Goal: Entertainment & Leisure: Browse casually

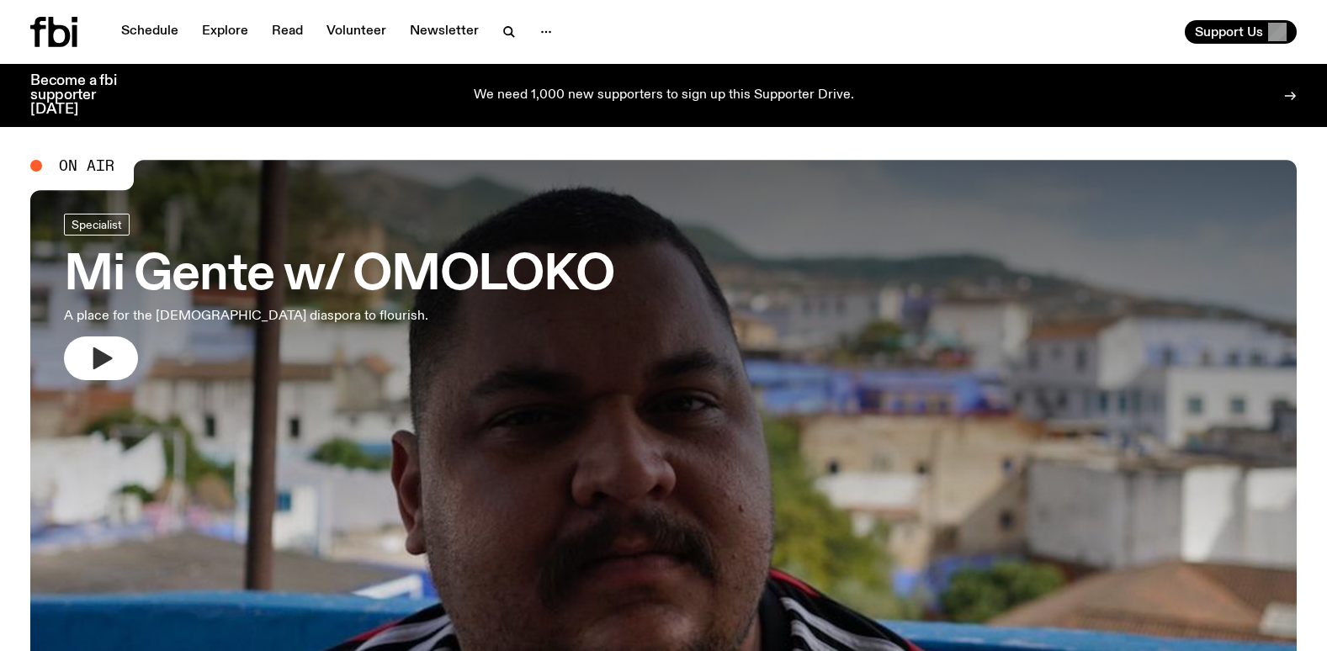
click at [87, 364] on button "button" at bounding box center [101, 359] width 74 height 44
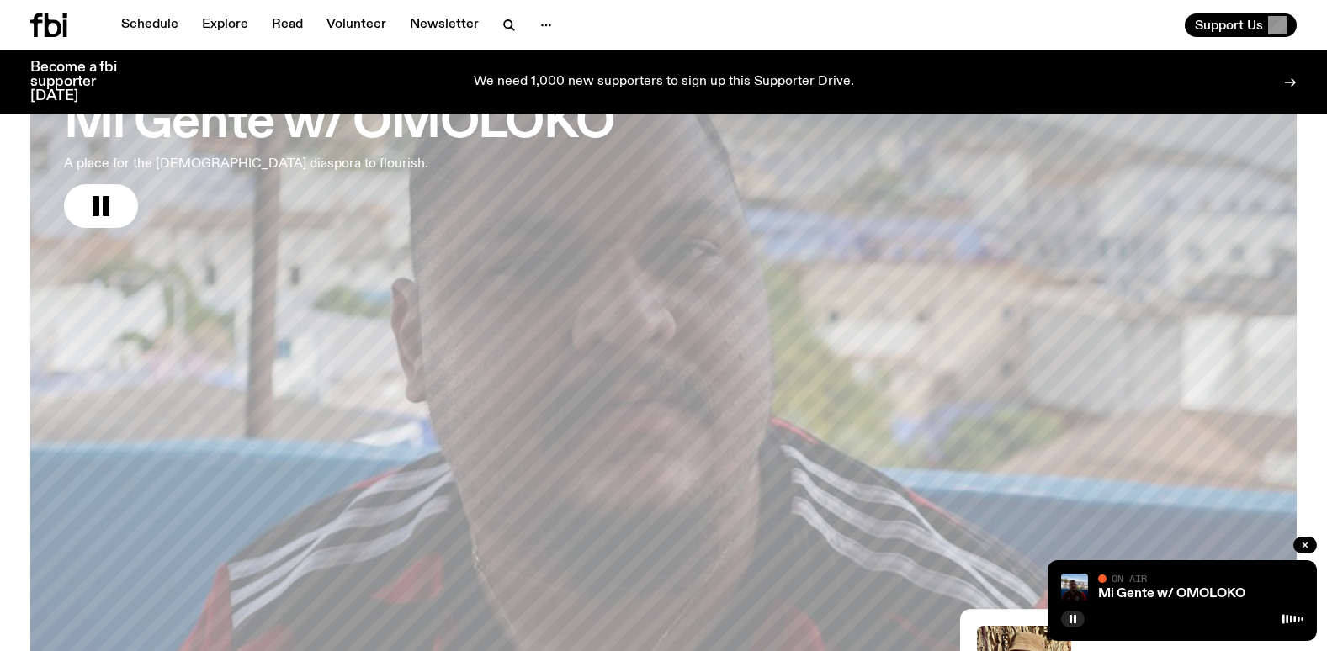
scroll to position [168, 0]
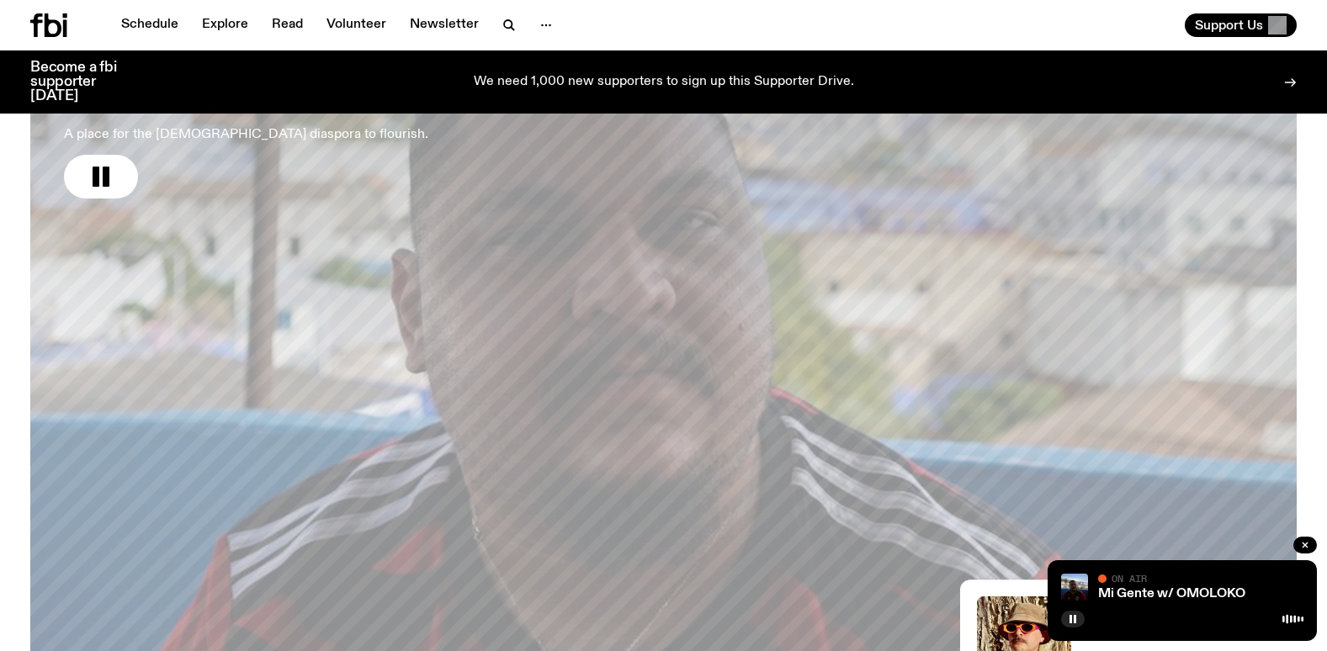
click at [1070, 35] on div "Support Us" at bounding box center [984, 25] width 627 height 24
click at [788, 16] on div "Support Us" at bounding box center [984, 25] width 627 height 24
click at [1001, 18] on div "Support Us" at bounding box center [984, 25] width 627 height 24
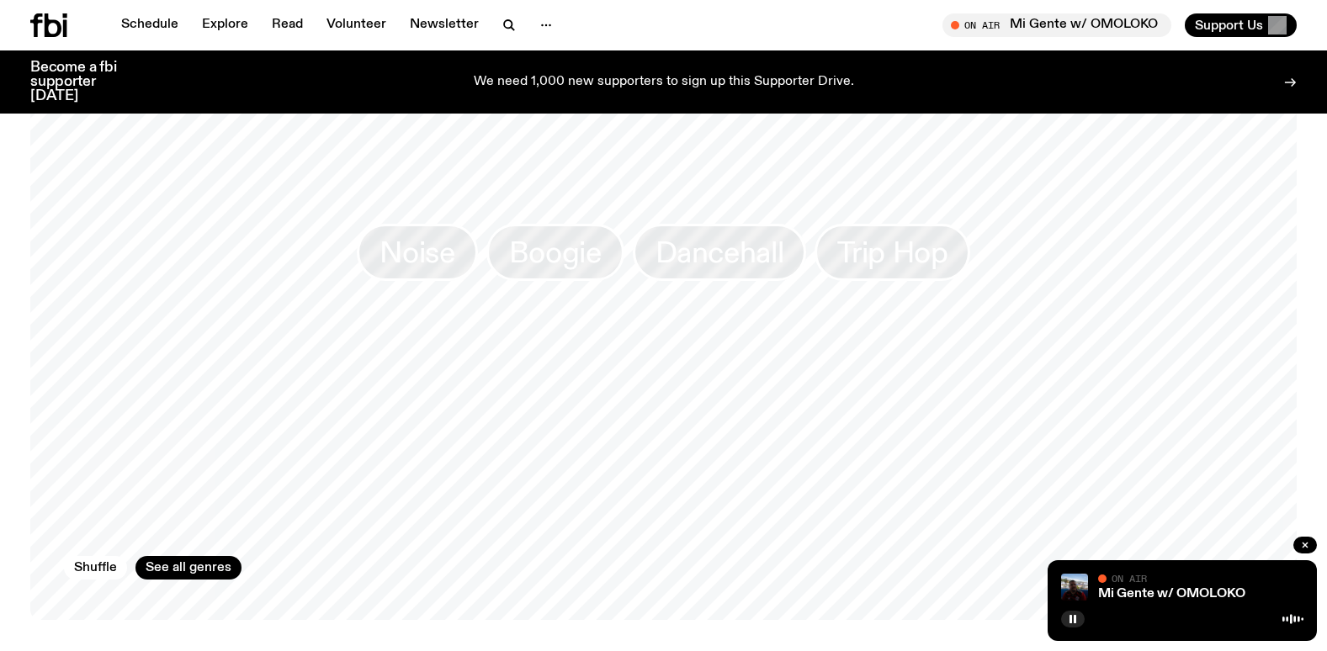
scroll to position [1599, 0]
click at [98, 555] on button "Shuffle" at bounding box center [95, 567] width 63 height 24
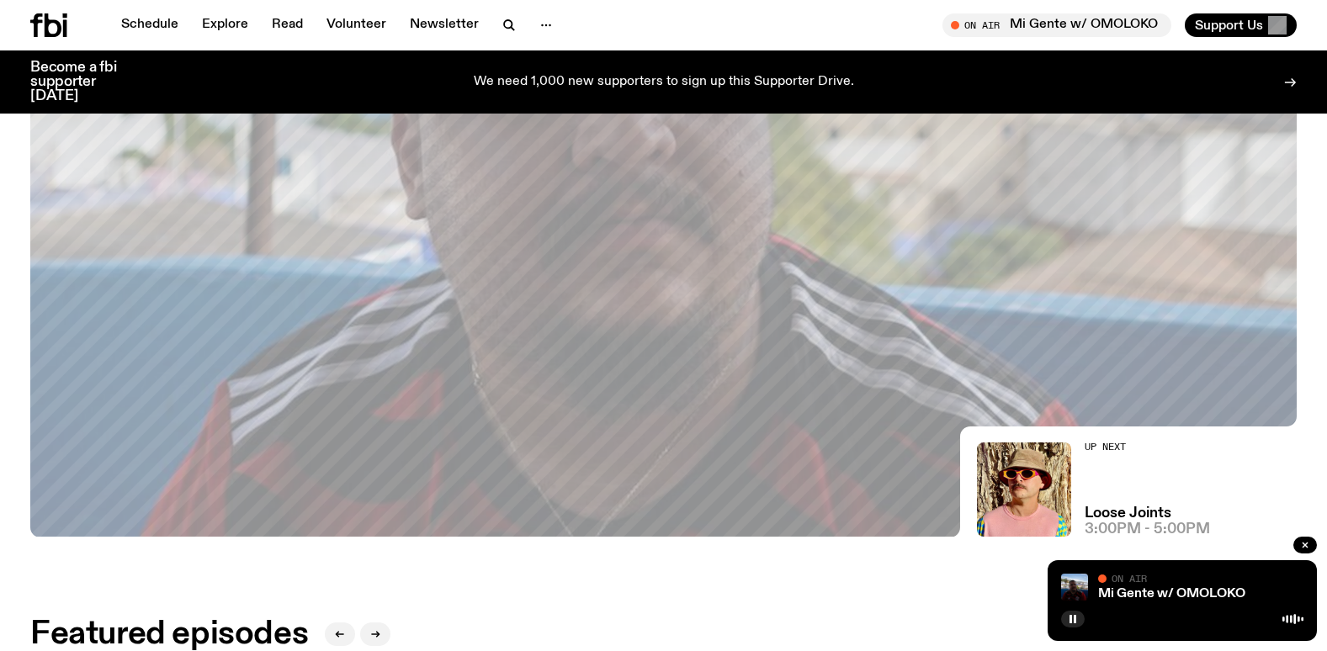
scroll to position [327, 0]
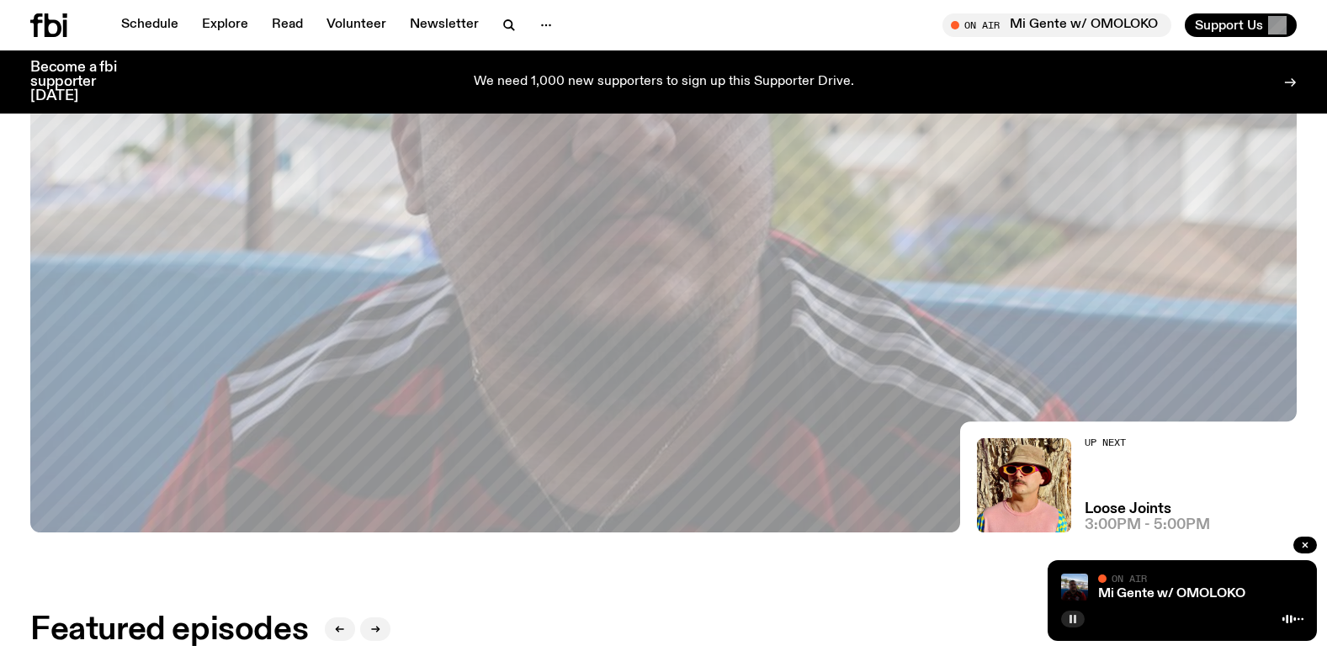
click at [1079, 623] on button "button" at bounding box center [1073, 619] width 24 height 17
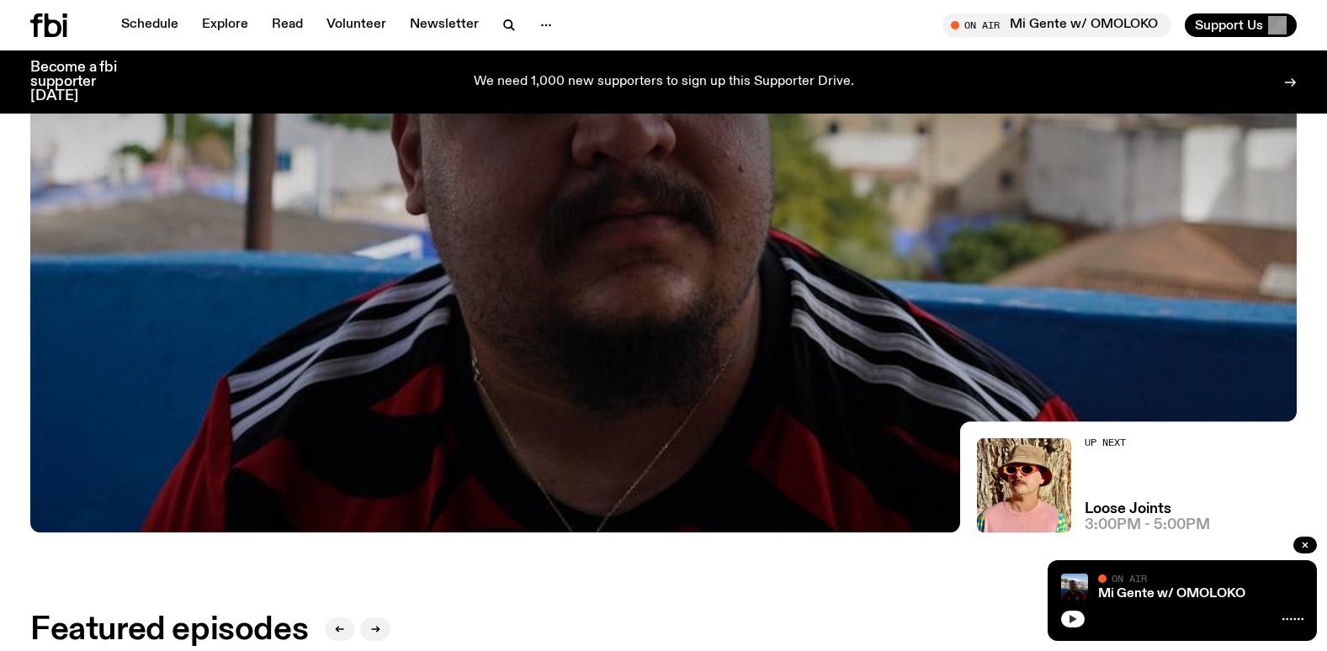
click at [1079, 623] on button "button" at bounding box center [1073, 619] width 24 height 17
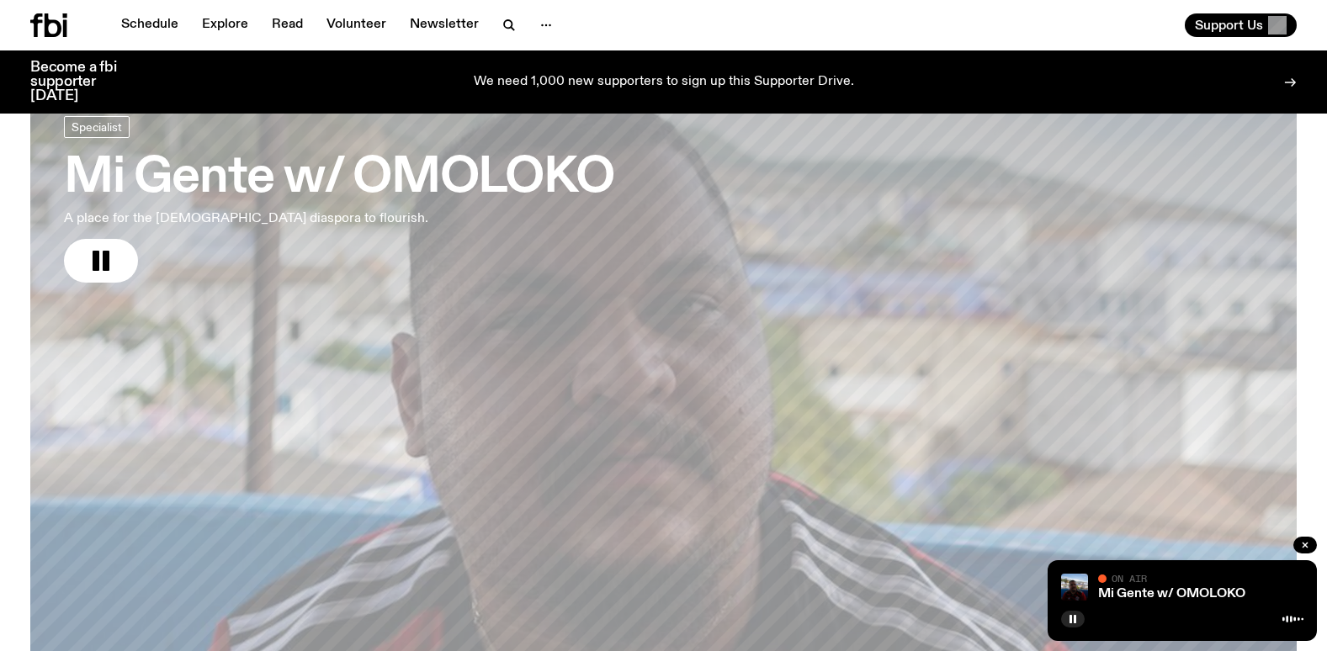
scroll to position [168, 0]
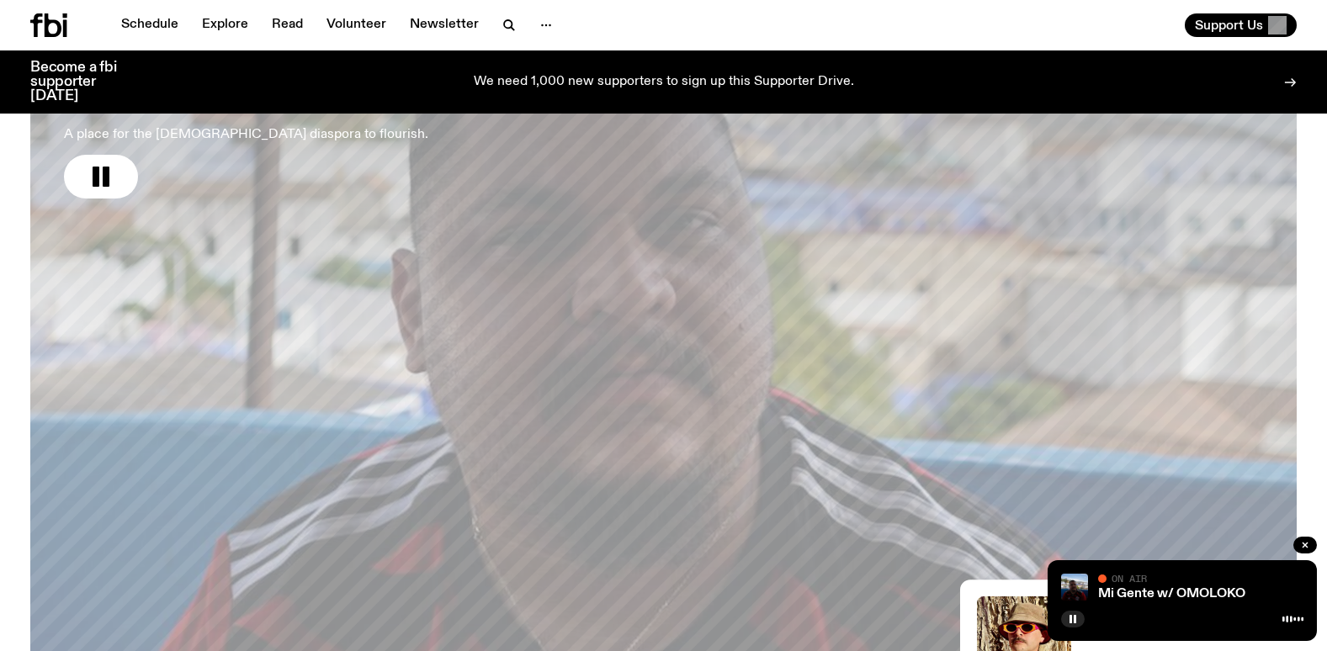
click at [1054, 21] on div "Support Us" at bounding box center [984, 25] width 627 height 24
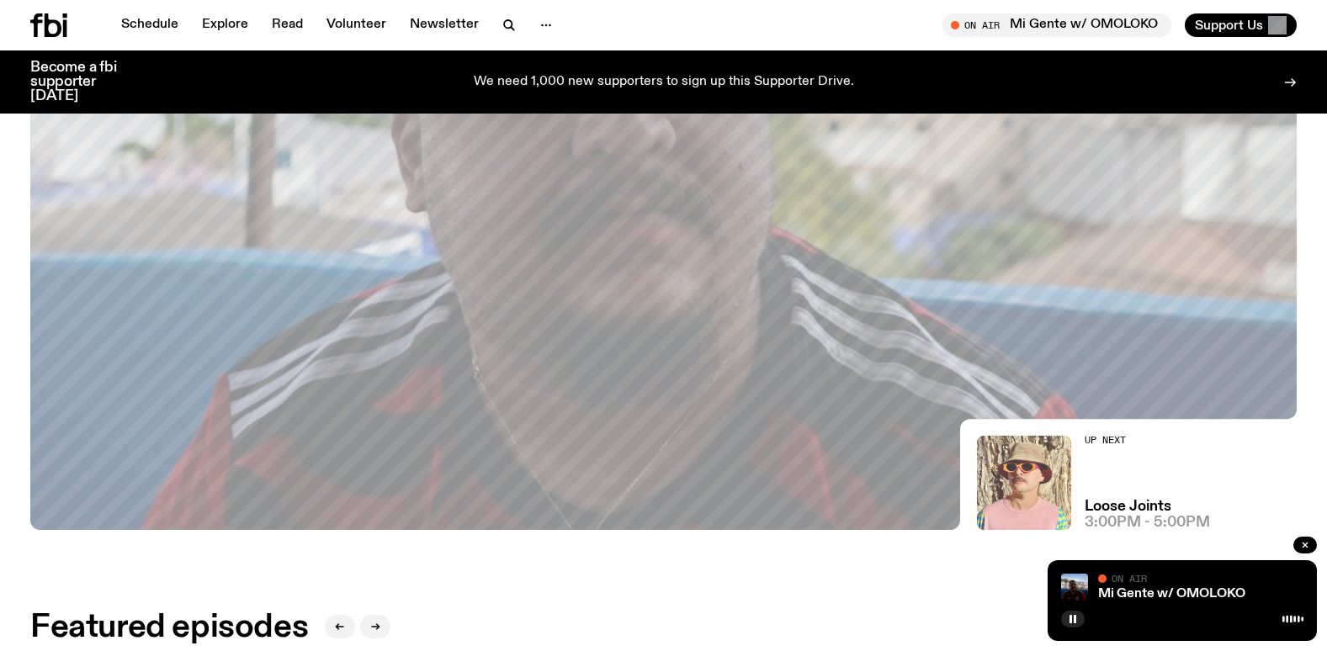
click at [1022, 475] on img at bounding box center [1024, 483] width 94 height 94
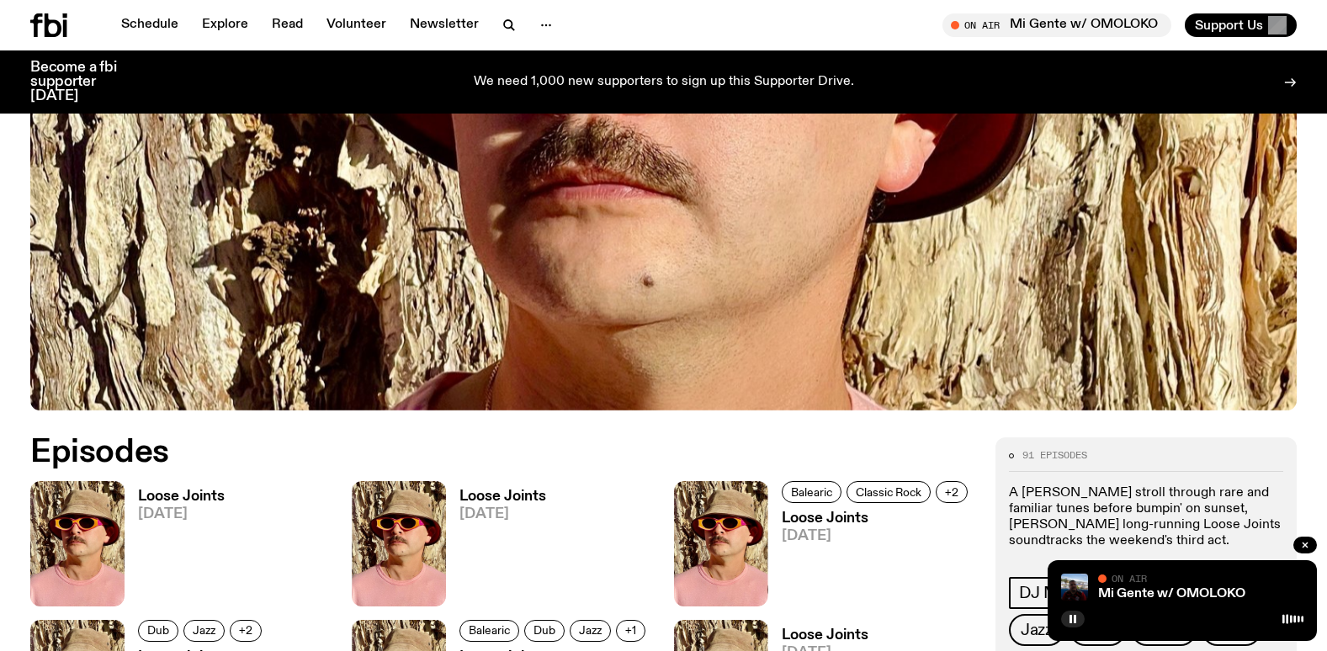
scroll to position [333, 0]
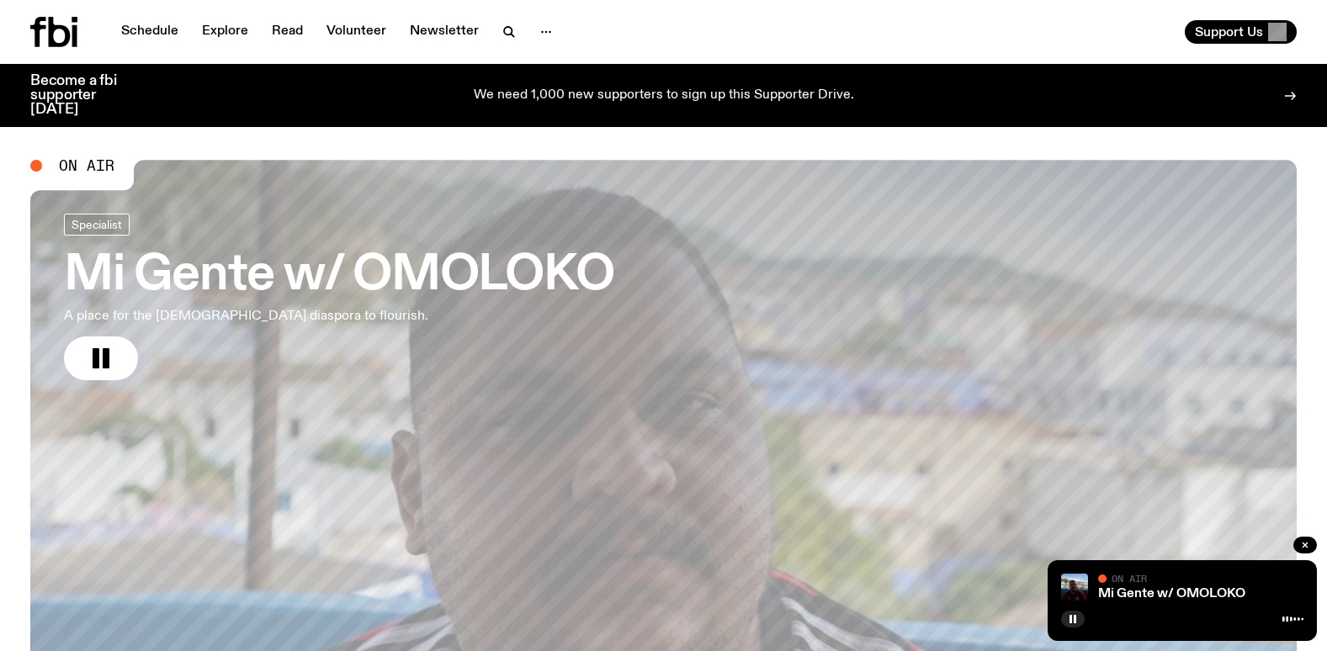
click at [819, 23] on div "Support Us" at bounding box center [984, 32] width 627 height 24
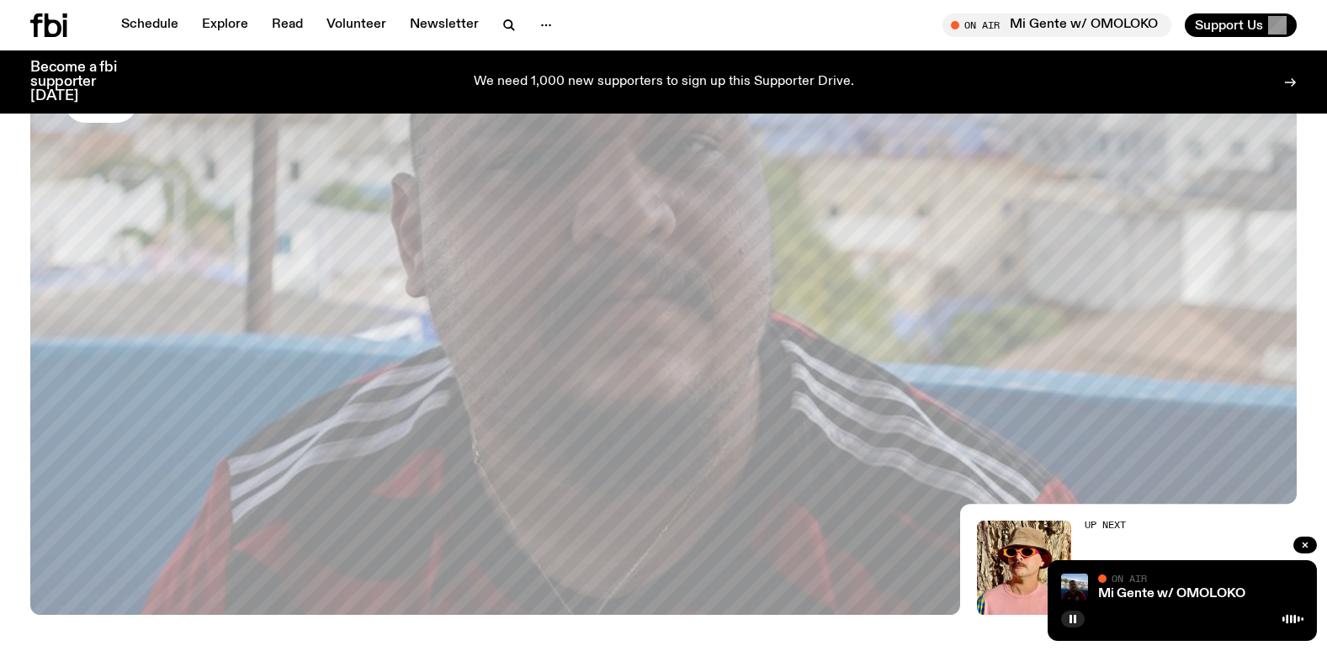
scroll to position [247, 0]
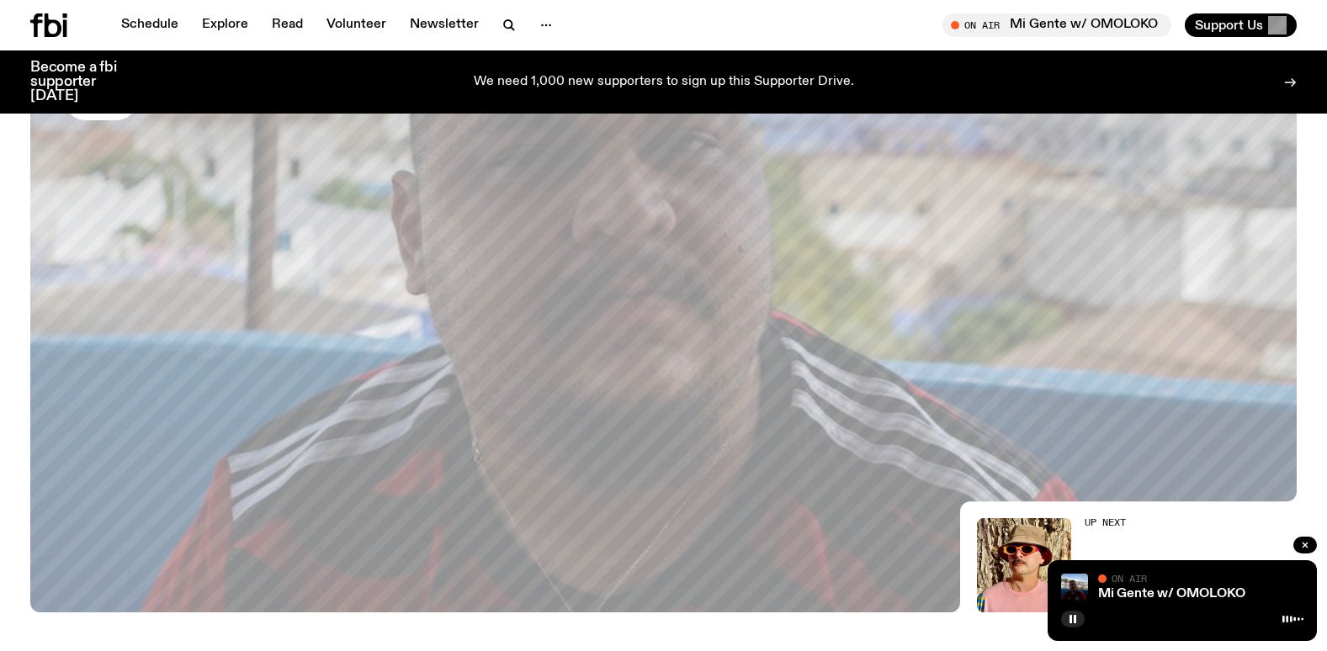
click at [807, 12] on div "Schedule Explore Read Volunteer Newsletter On Air Mi Gente w/ OMOLOKO Tune in l…" at bounding box center [663, 25] width 1327 height 50
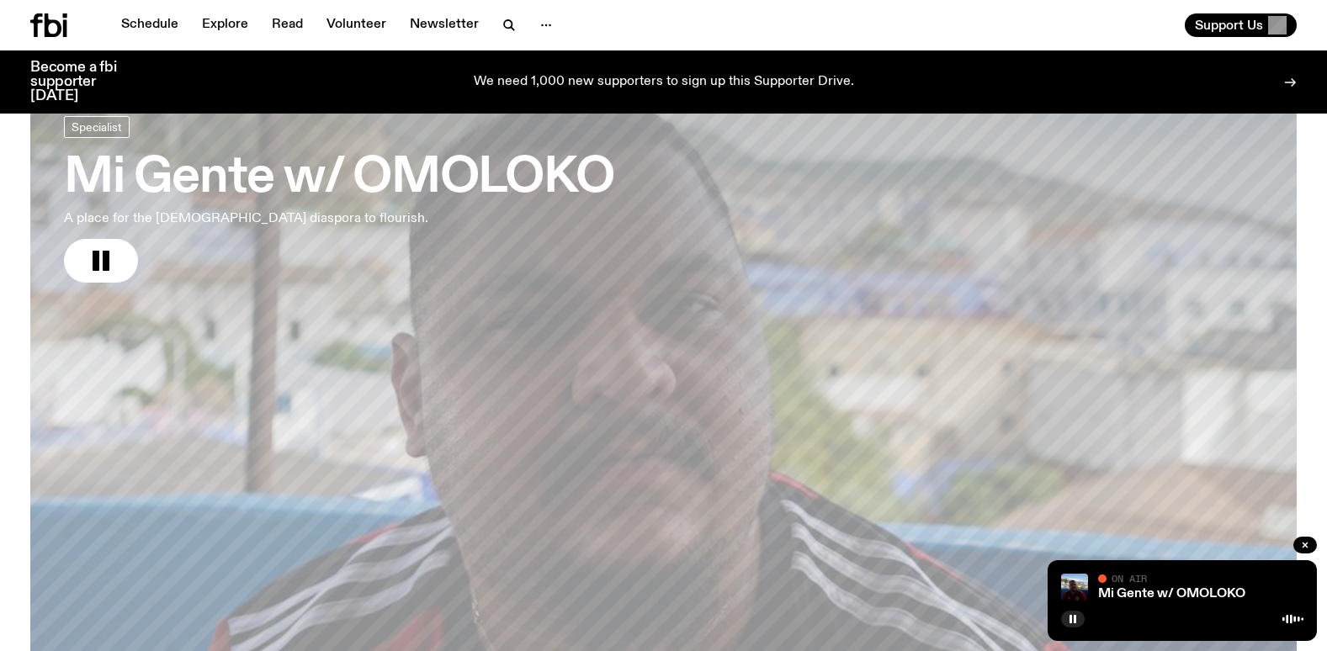
scroll to position [168, 0]
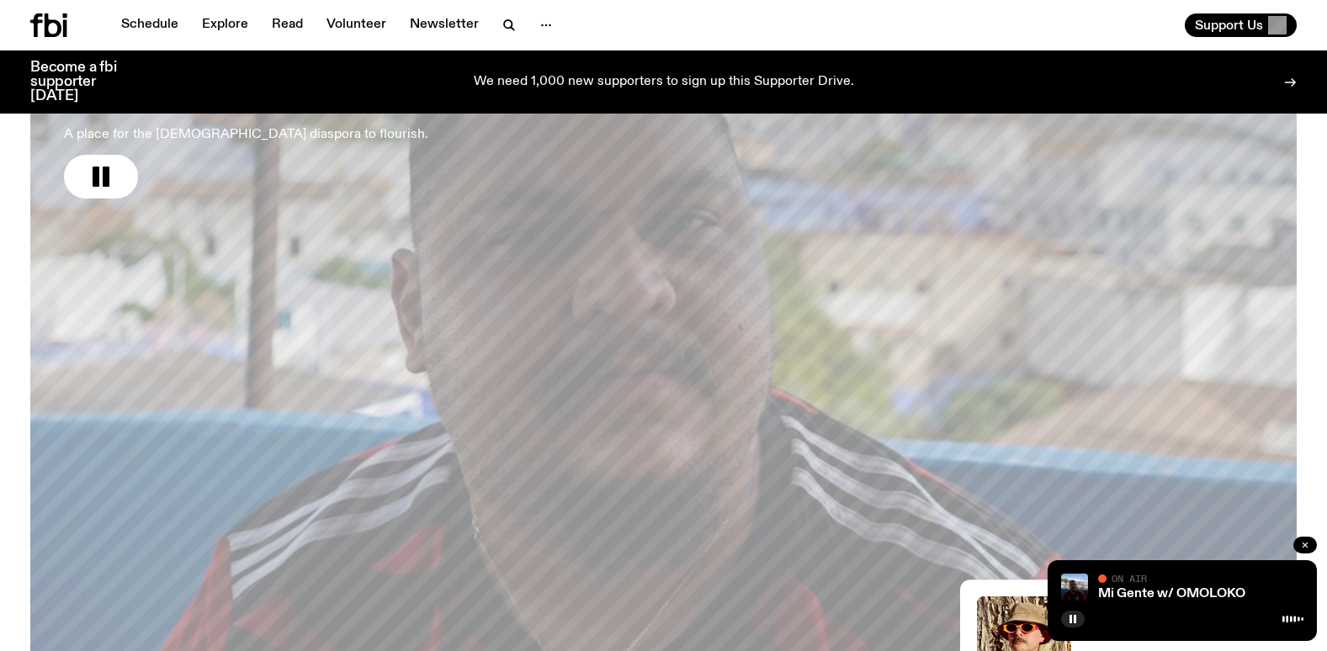
click at [1302, 546] on icon "button" at bounding box center [1305, 545] width 10 height 10
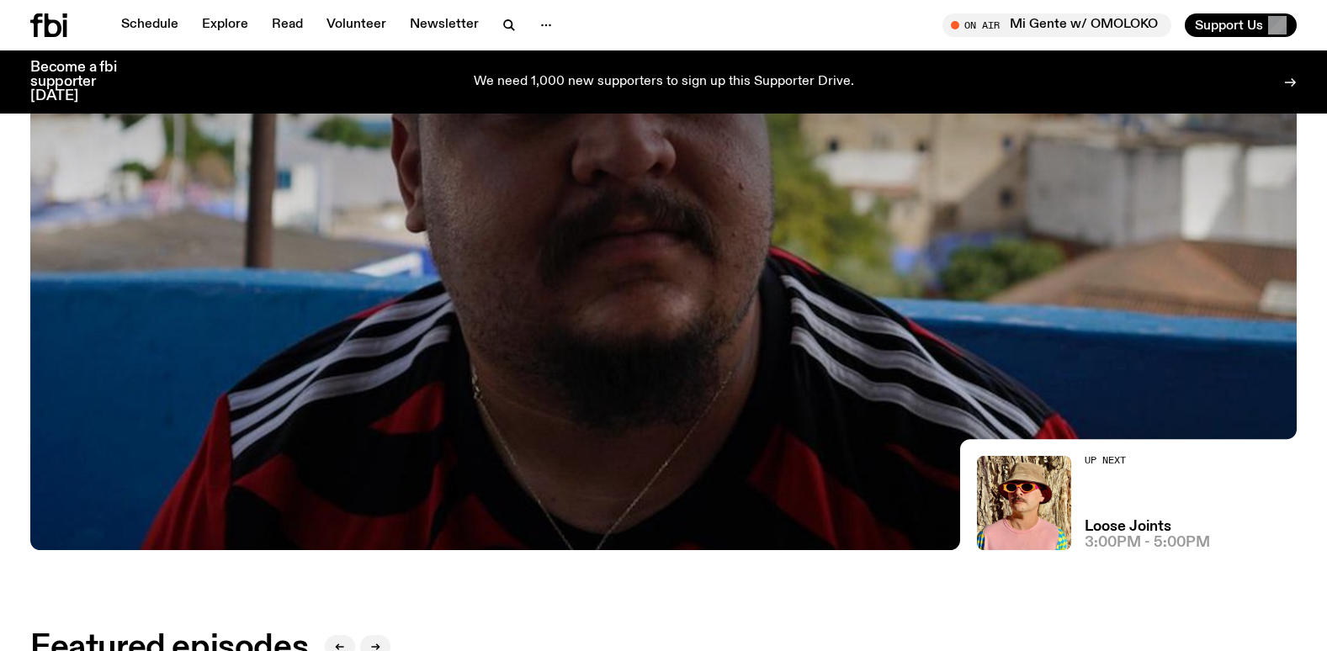
scroll to position [421, 0]
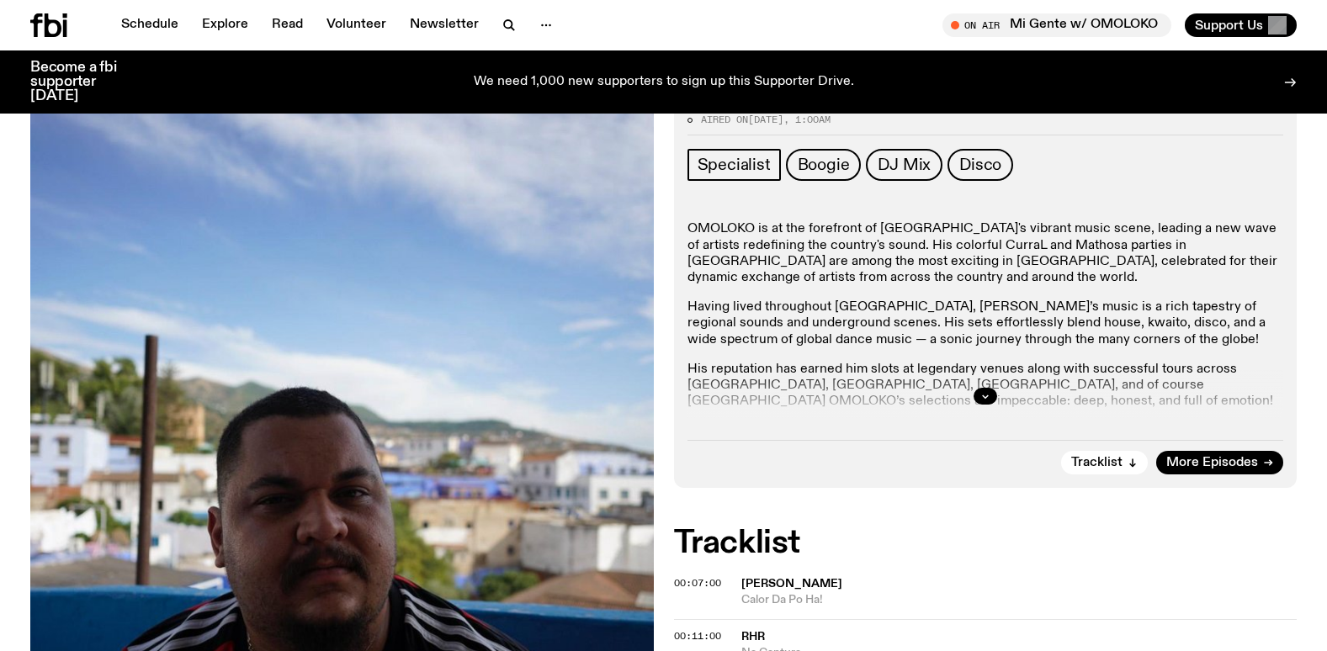
scroll to position [247, 0]
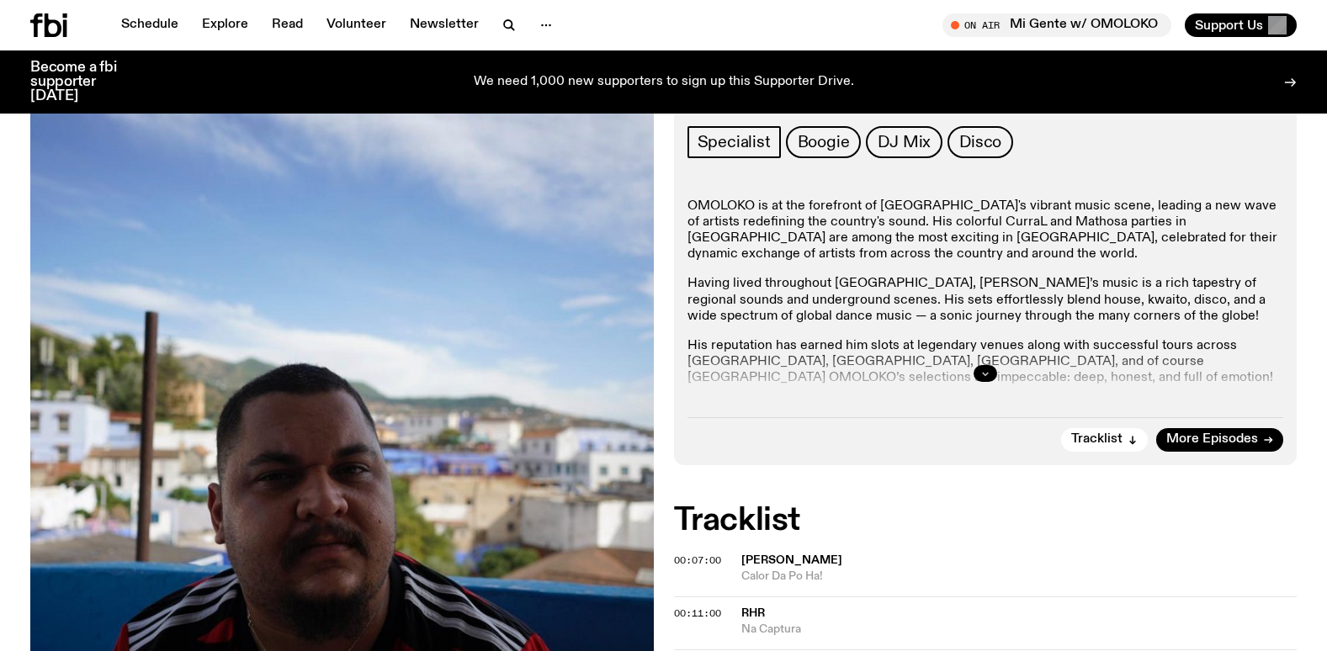
click at [985, 374] on icon "button" at bounding box center [985, 374] width 10 height 10
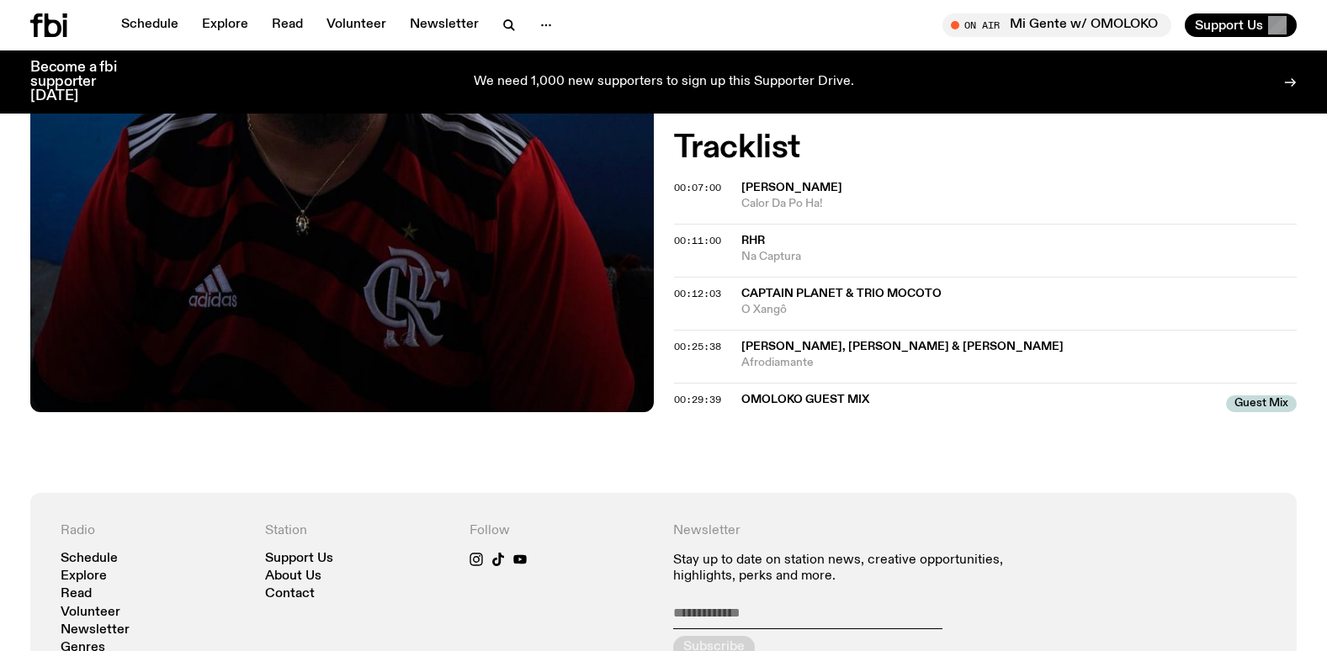
scroll to position [1088, 0]
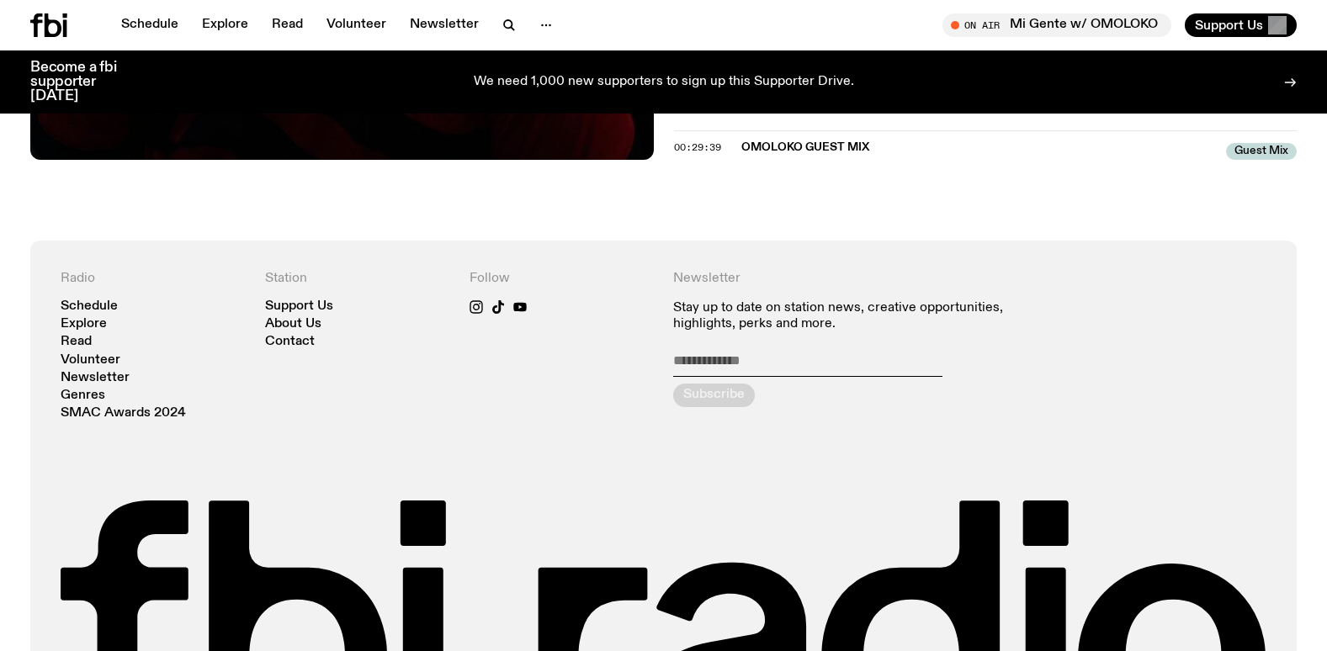
click at [729, 361] on input "email" at bounding box center [807, 365] width 269 height 24
type input "**********"
click at [701, 395] on div "submit" at bounding box center [714, 396] width 82 height 24
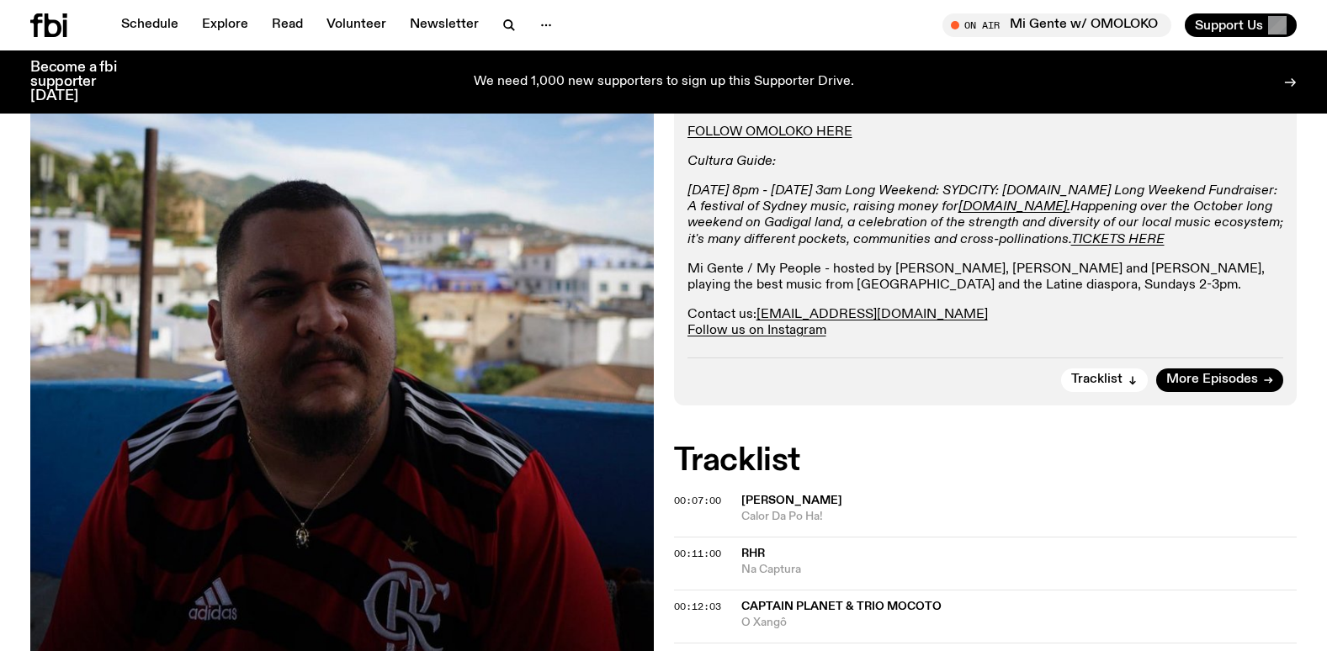
scroll to position [331, 0]
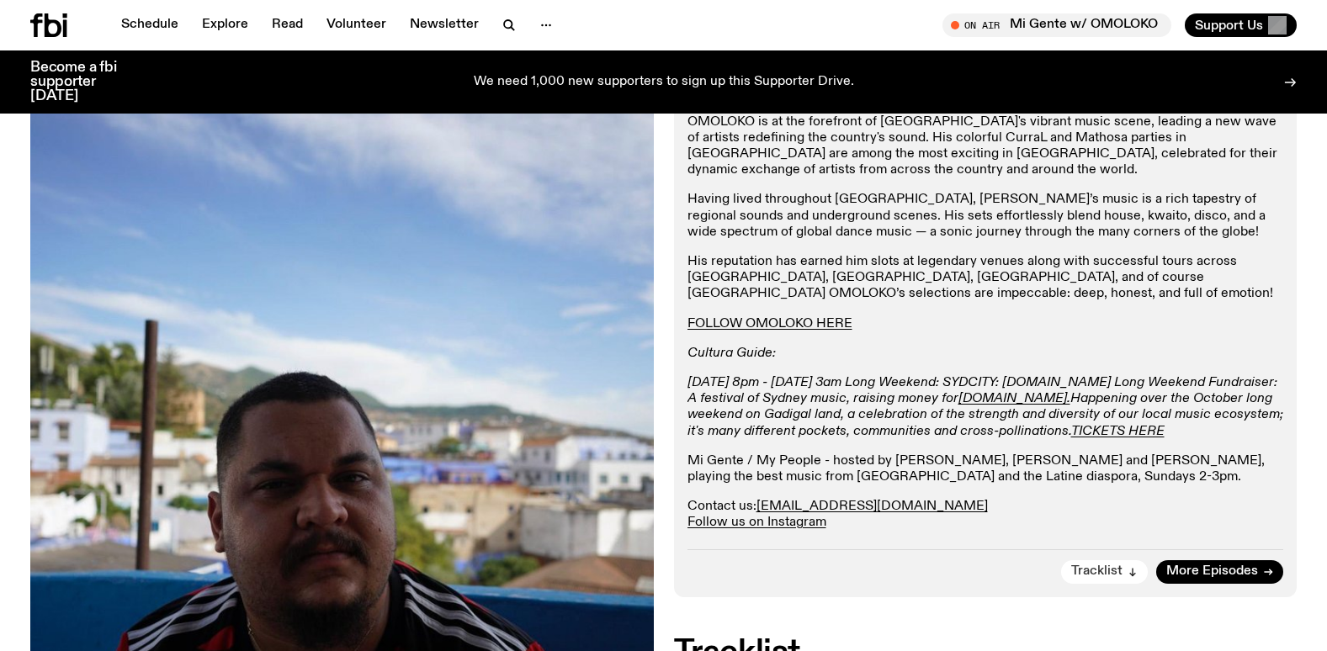
click at [1097, 574] on span "Tracklist" at bounding box center [1096, 571] width 51 height 13
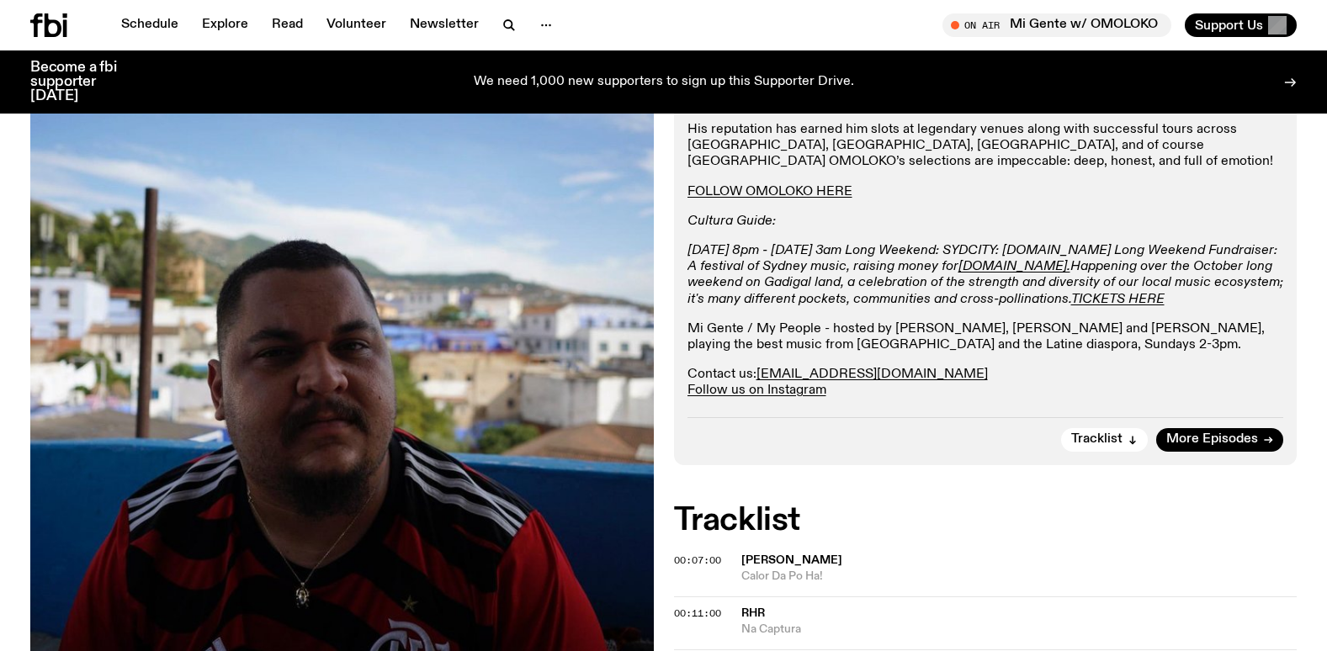
scroll to position [449, 0]
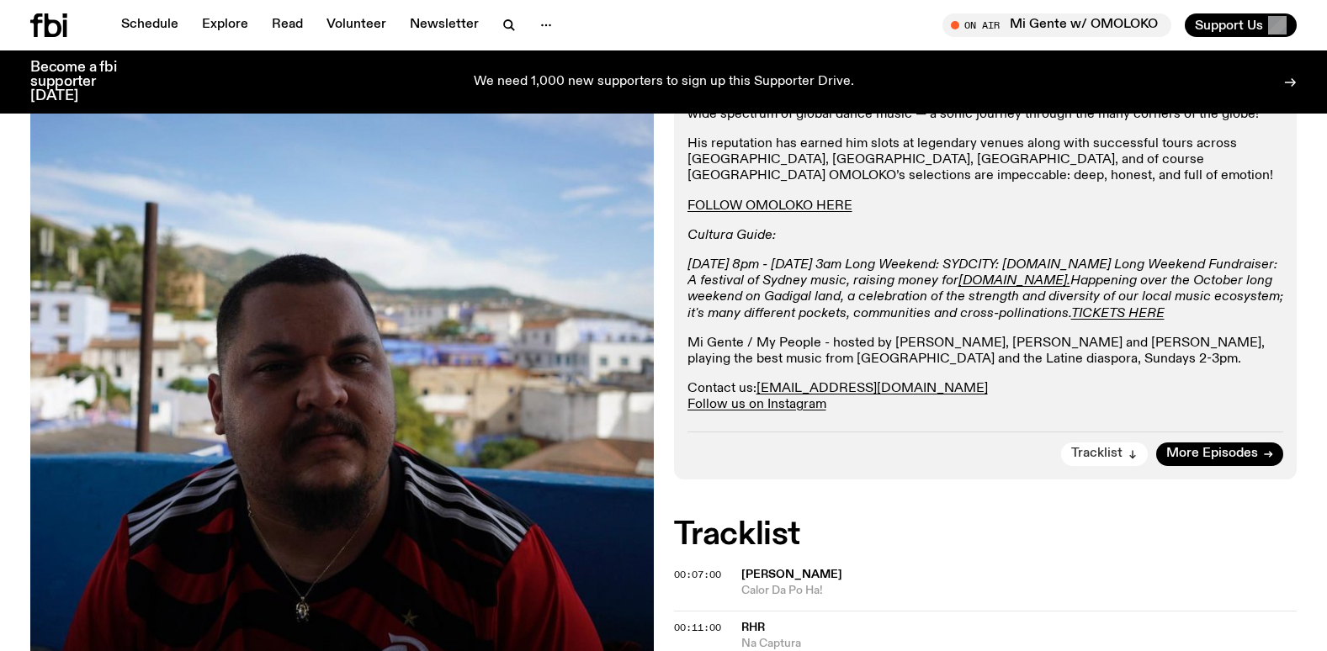
click at [1132, 449] on icon "button" at bounding box center [1133, 454] width 10 height 10
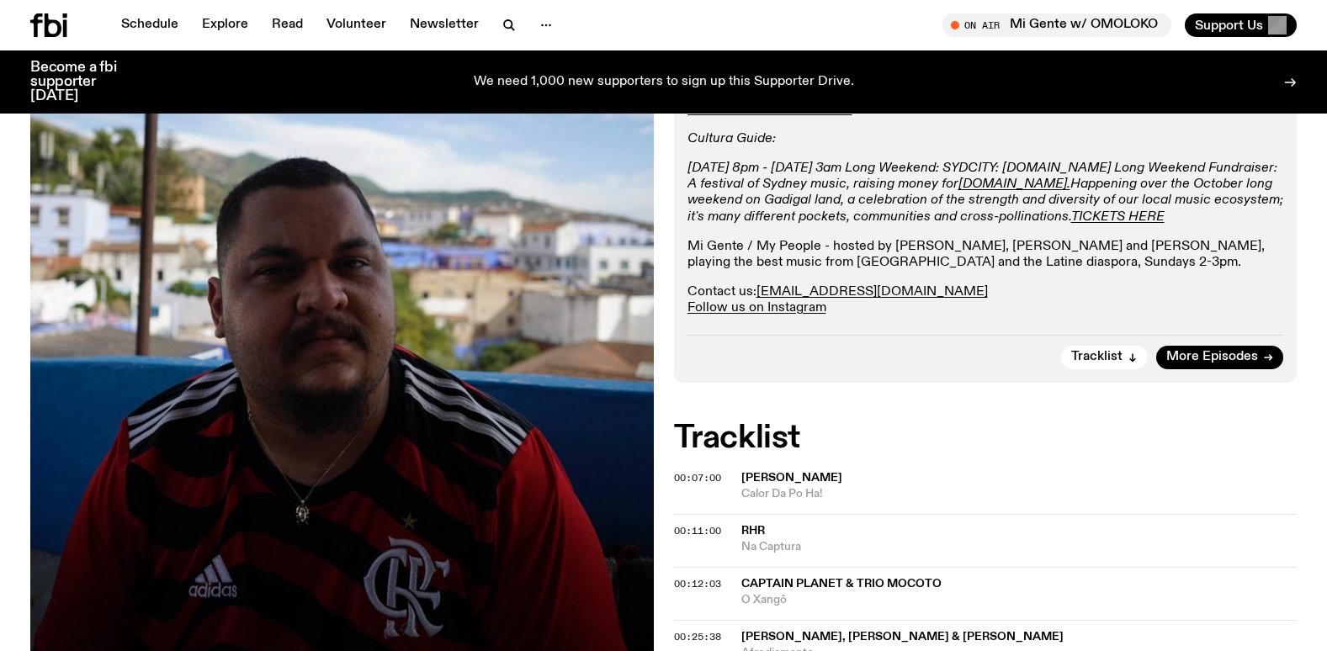
scroll to position [533, 0]
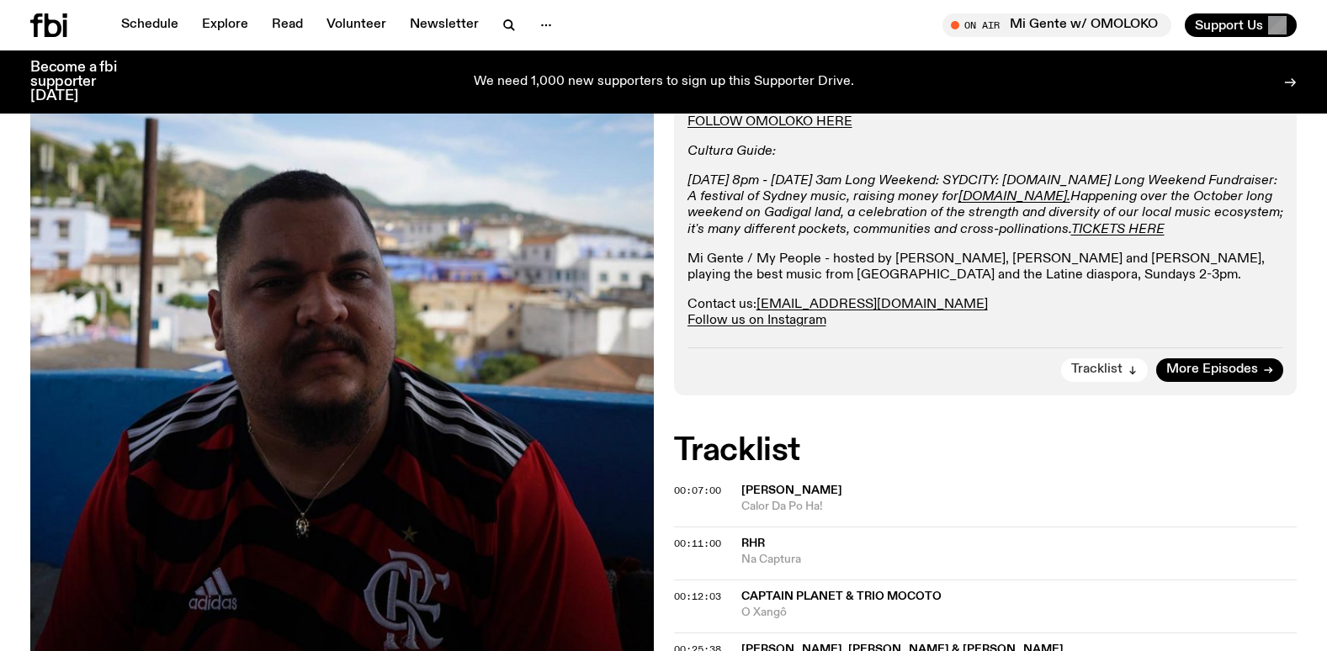
click at [1099, 374] on span "Tracklist" at bounding box center [1096, 370] width 51 height 13
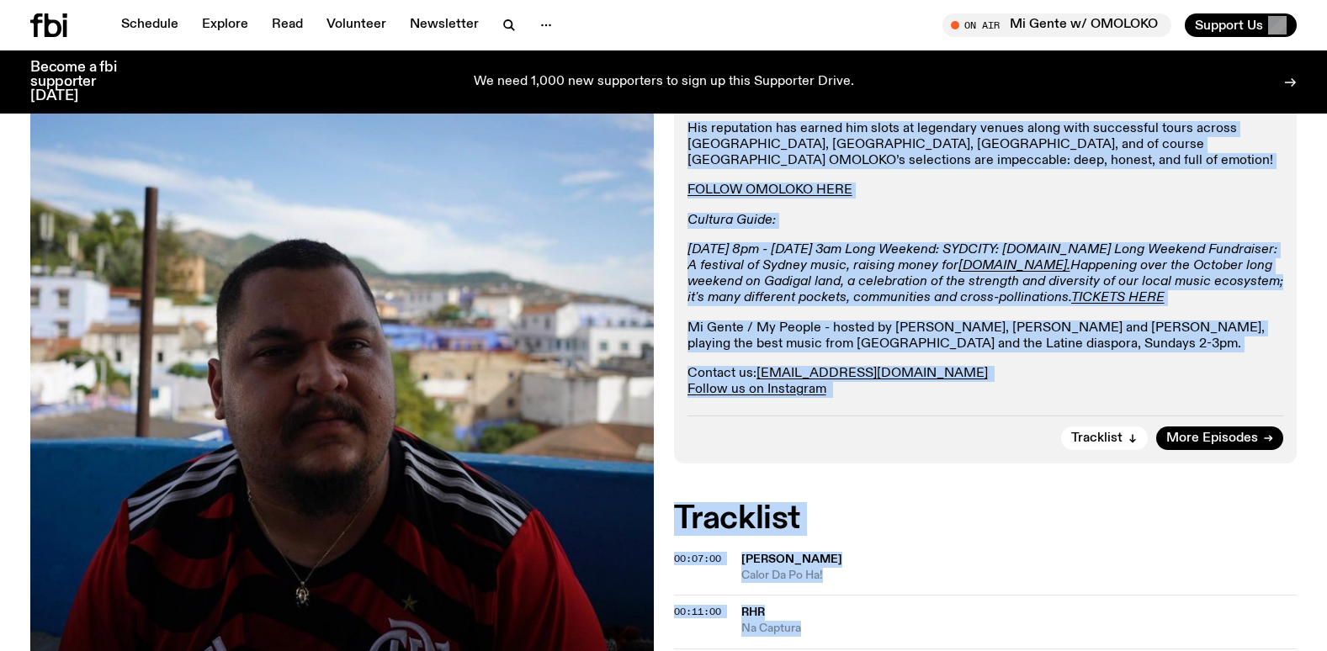
scroll to position [649, 0]
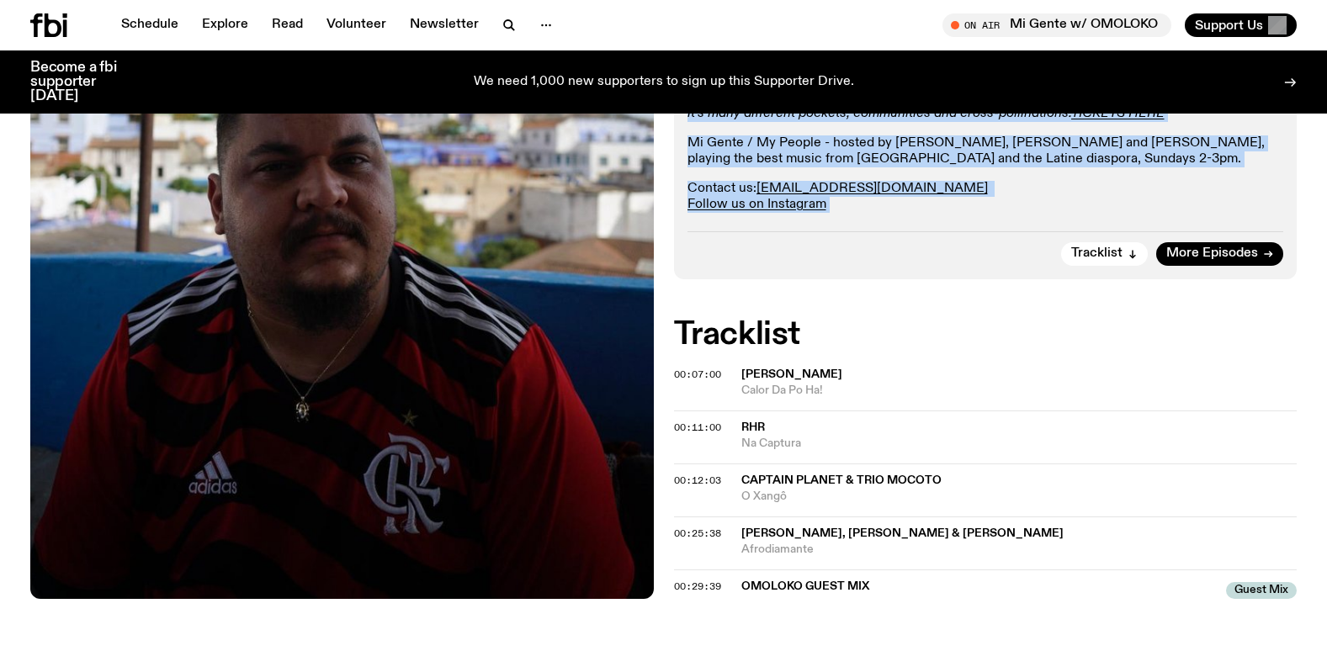
drag, startPoint x: 690, startPoint y: 465, endPoint x: 845, endPoint y: 212, distance: 296.2
click at [845, 212] on div "OMOLOKO is at the forefront of Brazil's vibrant music scene, leading a new wave…" at bounding box center [986, 4] width 597 height 417
copy div "OMOLOKO is at the forefront of Brazil's vibrant music scene, leading a new wave…"
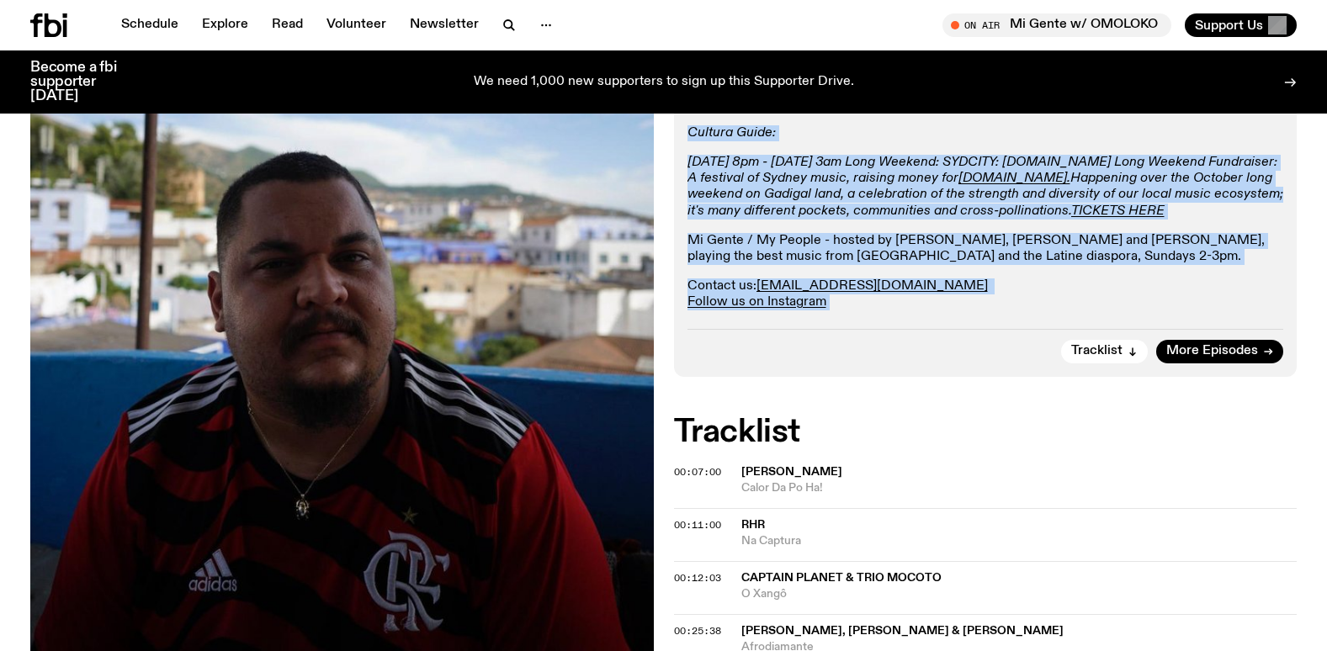
scroll to position [312, 0]
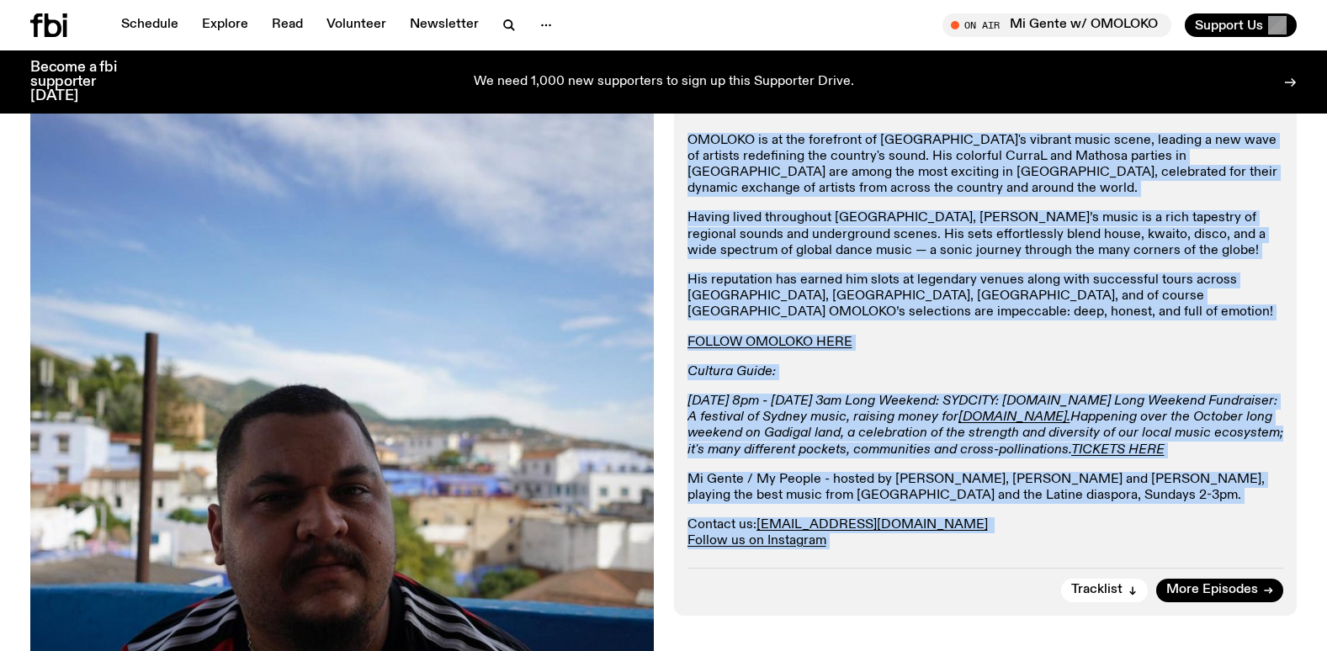
copy div "OMOLOKO is at the forefront of Brazil's vibrant music scene, leading a new wave…"
click at [836, 273] on p "His reputation has earned him slots at legendary venues along with successful t…" at bounding box center [986, 297] width 597 height 49
click at [993, 524] on p "Contact us: migente@fbiradio.com Follow us on Instagram" at bounding box center [986, 534] width 597 height 32
drag, startPoint x: 688, startPoint y: 138, endPoint x: 961, endPoint y: 555, distance: 498.3
click at [961, 555] on div "Aired on 28.09.25 , 1:00am Specialist Boogie DJ Mix Disco OMOLOKO is at the for…" at bounding box center [986, 314] width 624 height 603
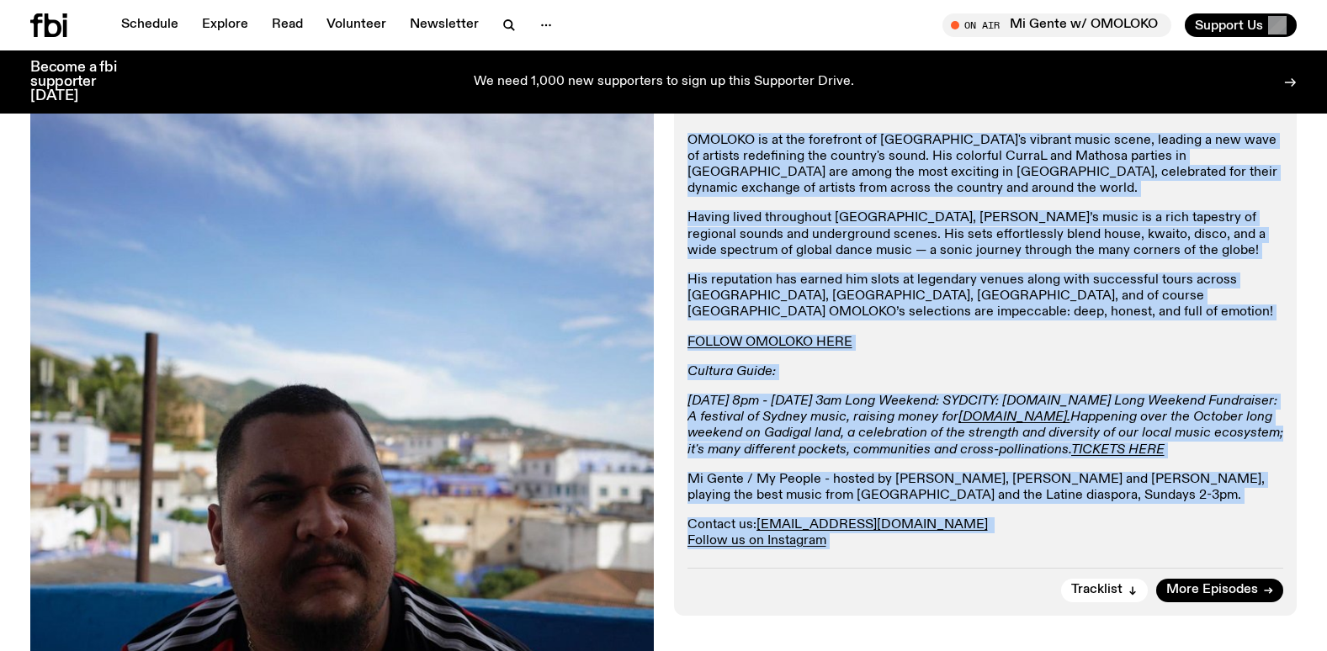
copy div "OMOLOKO is at the forefront of Brazil's vibrant music scene, leading a new wave…"
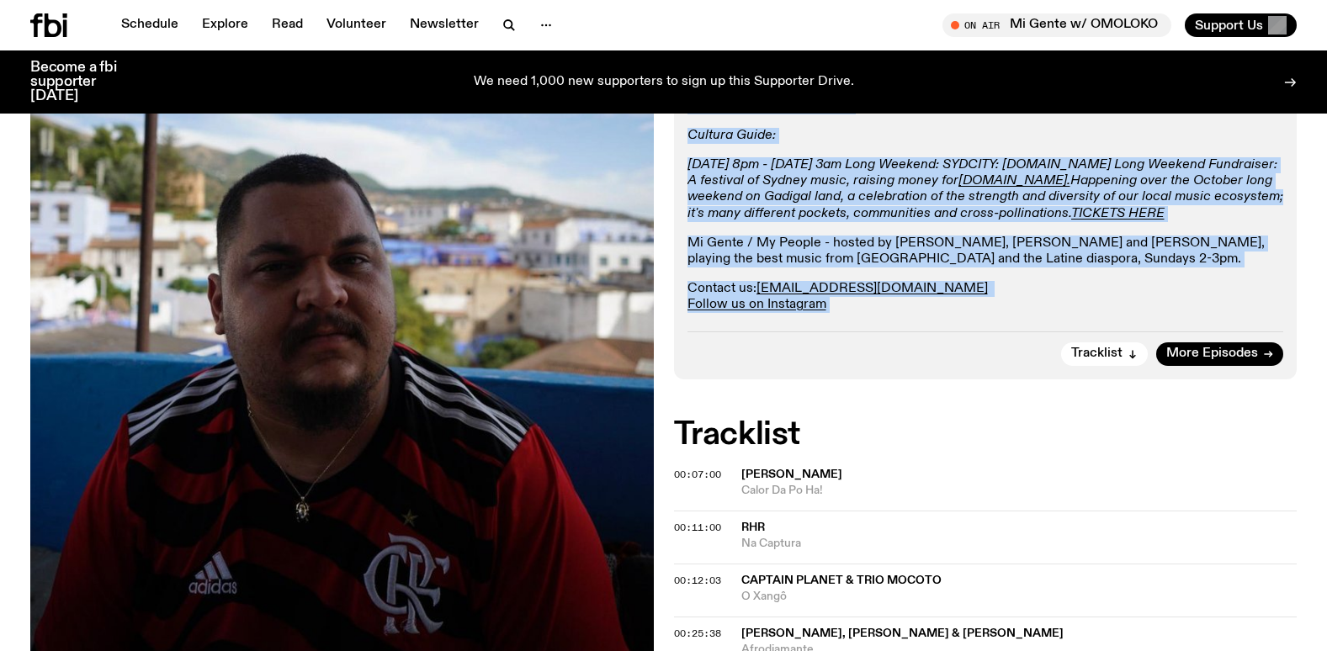
scroll to position [542, 0]
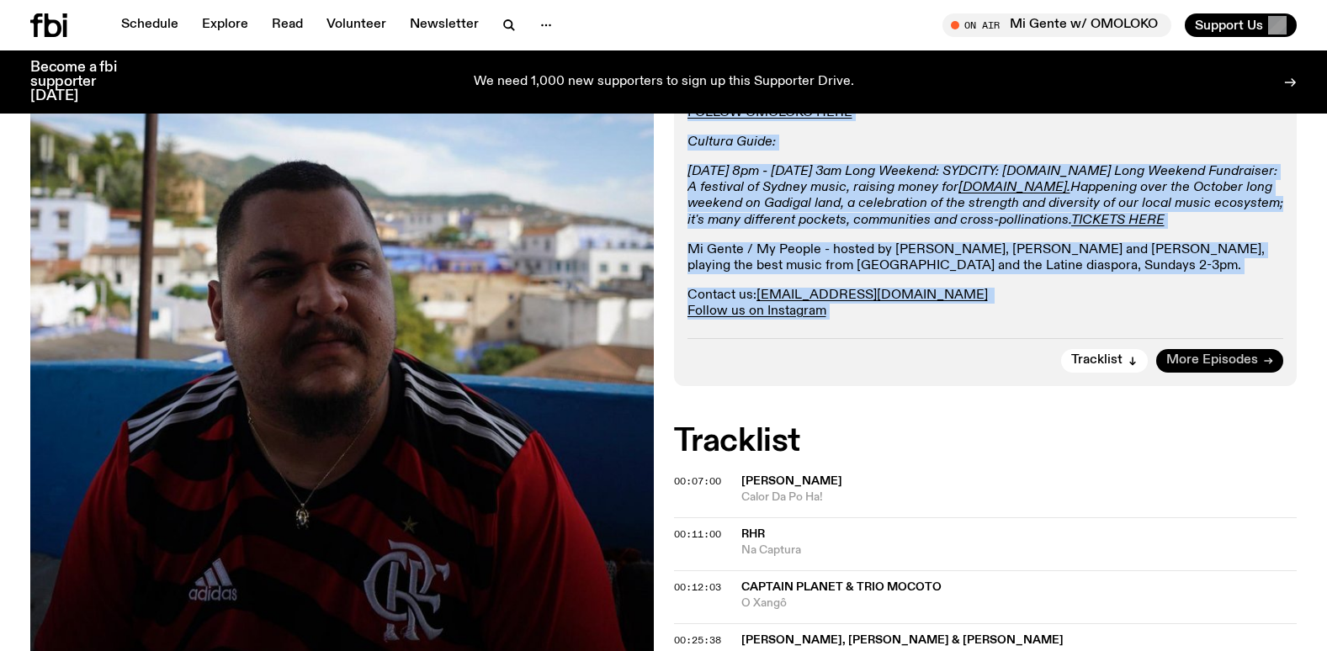
click at [1230, 357] on span "More Episodes" at bounding box center [1212, 360] width 92 height 13
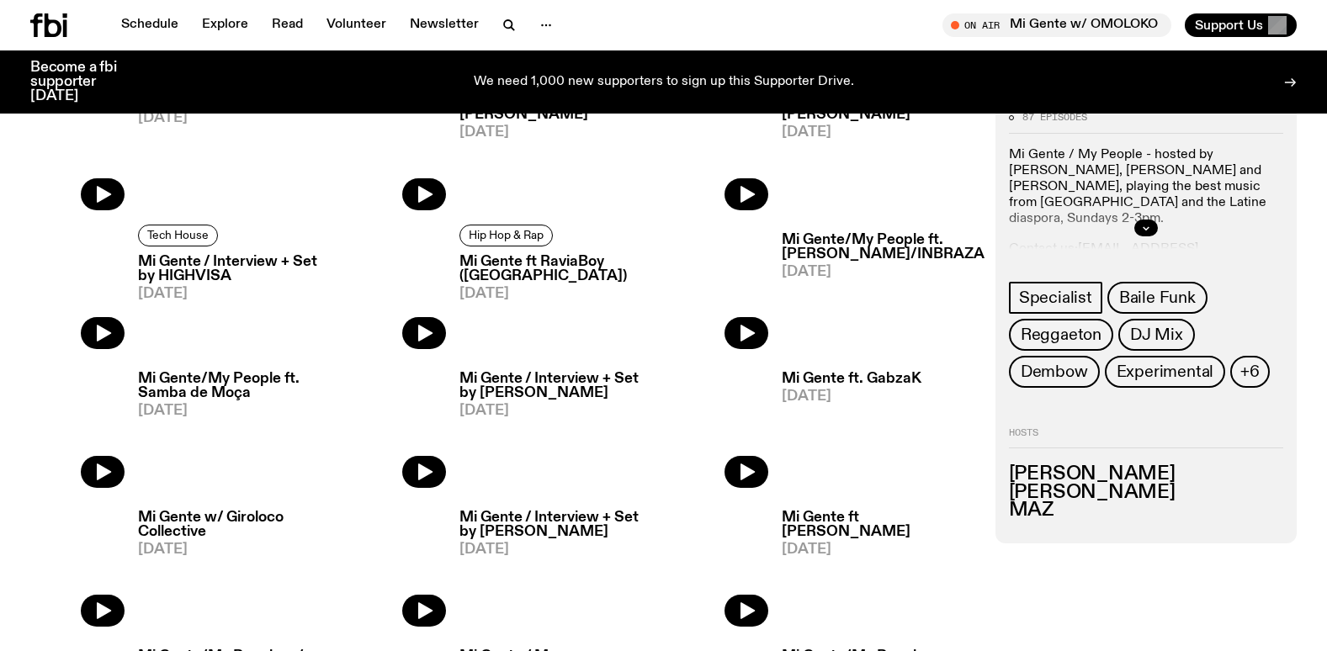
scroll to position [580, 0]
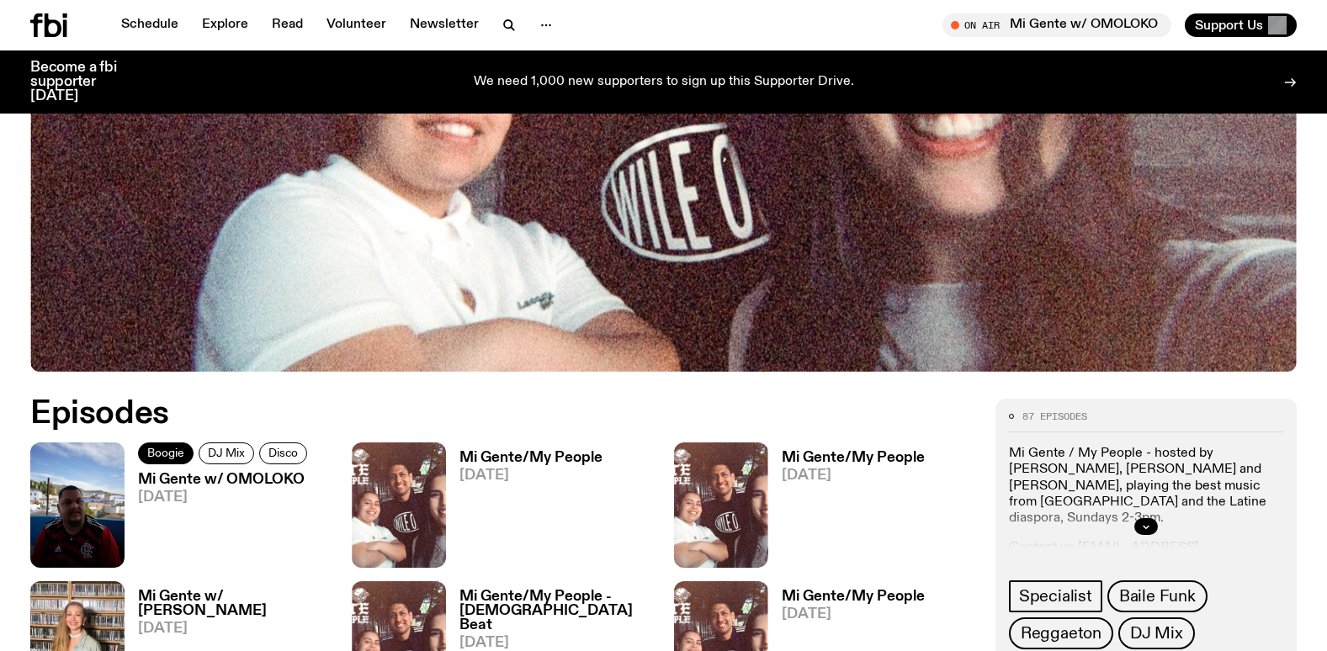
click at [177, 450] on span "Boogie" at bounding box center [165, 453] width 37 height 13
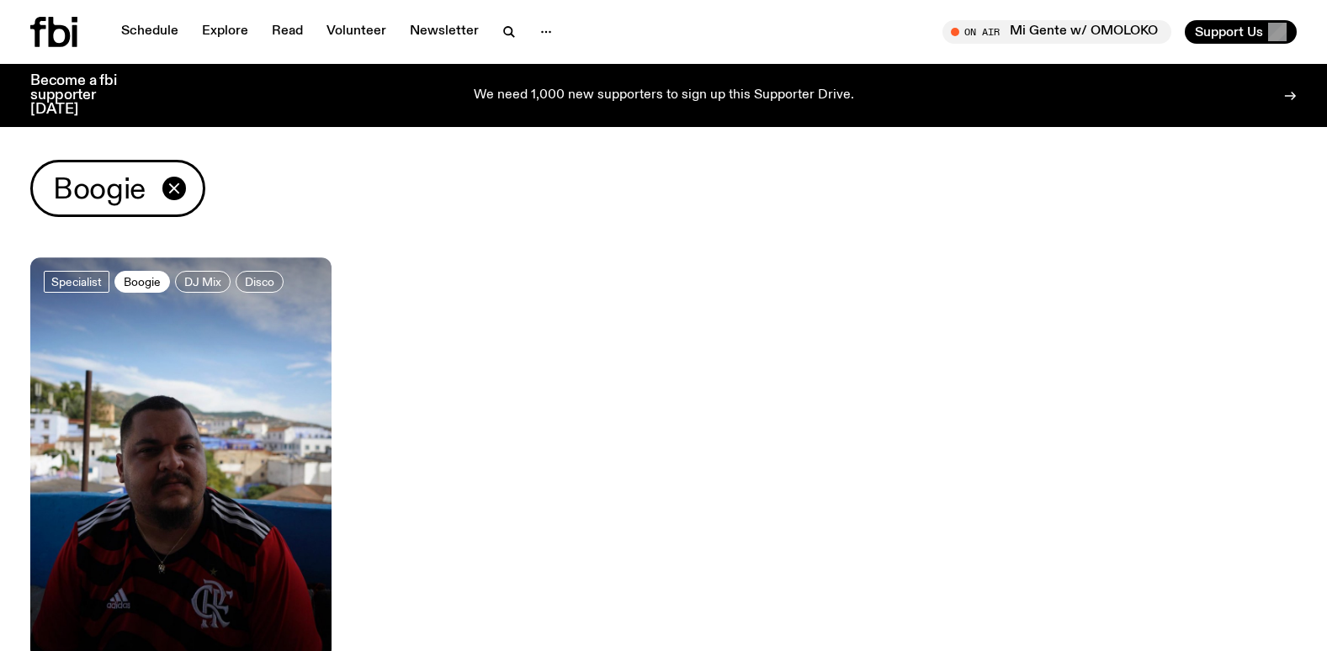
click at [157, 285] on span "Boogie" at bounding box center [142, 281] width 37 height 13
click at [188, 279] on span "DJ Mix" at bounding box center [202, 281] width 37 height 13
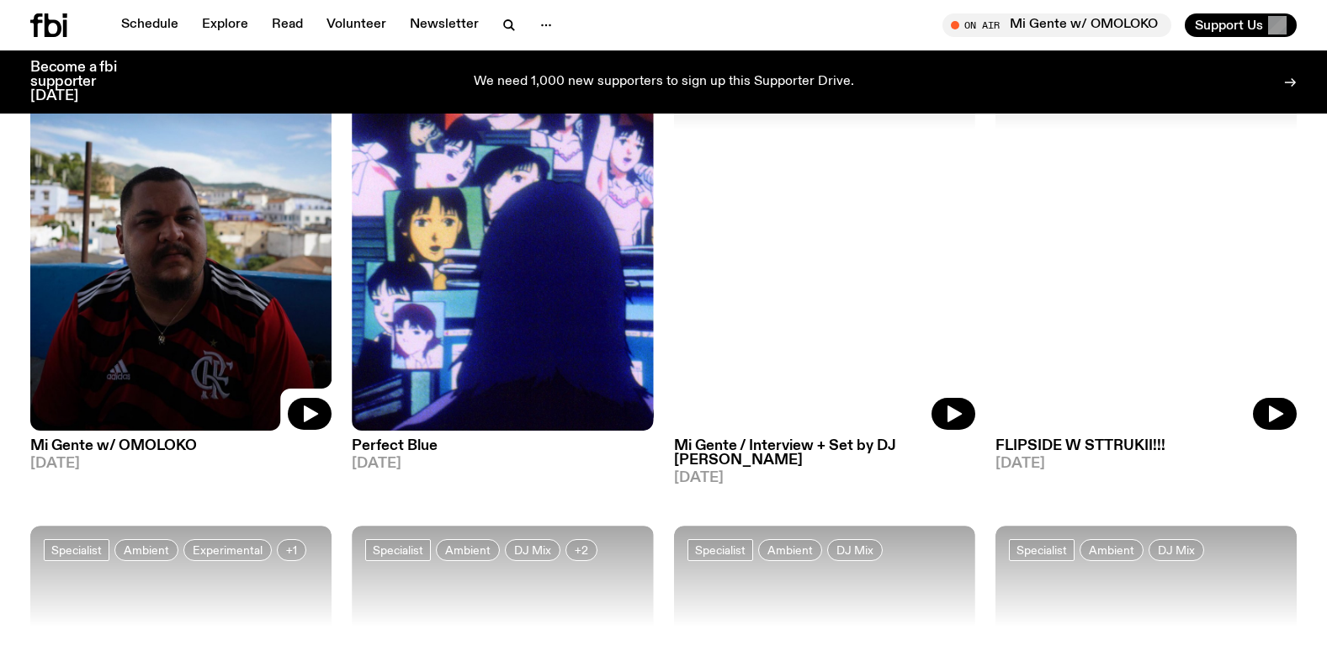
scroll to position [245, 0]
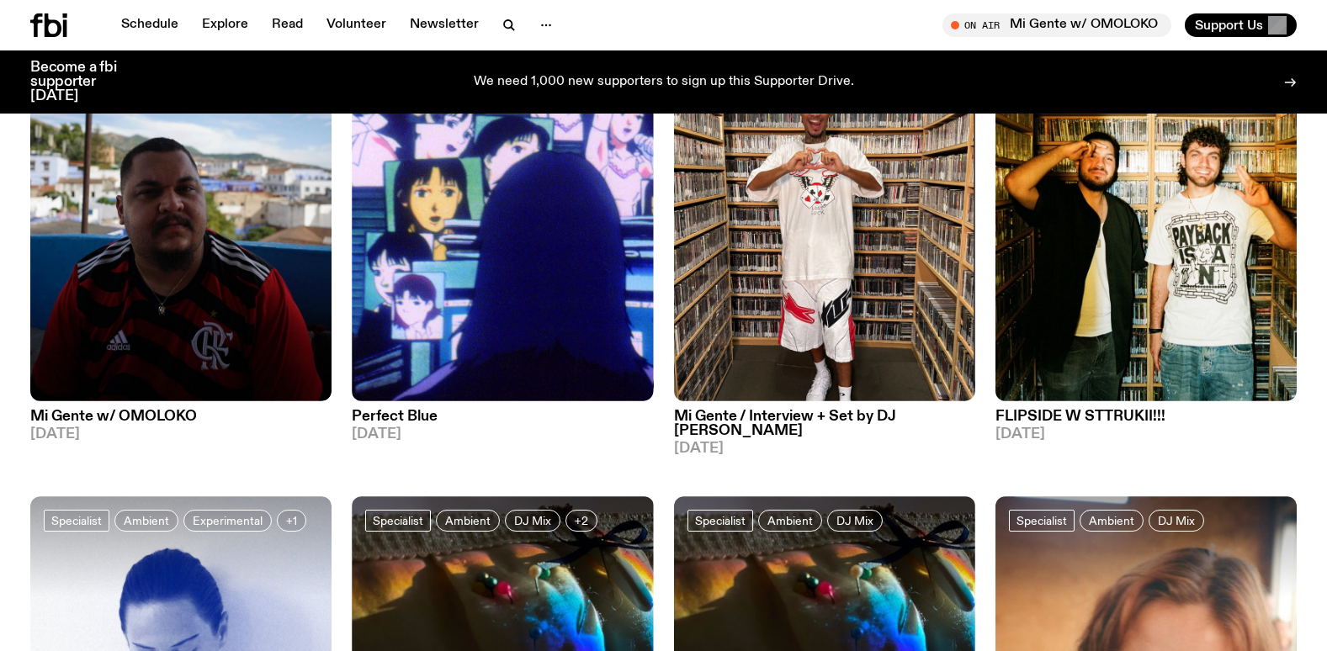
click at [127, 412] on h3 "Mi Gente w/ OMOLOKO" at bounding box center [180, 417] width 301 height 14
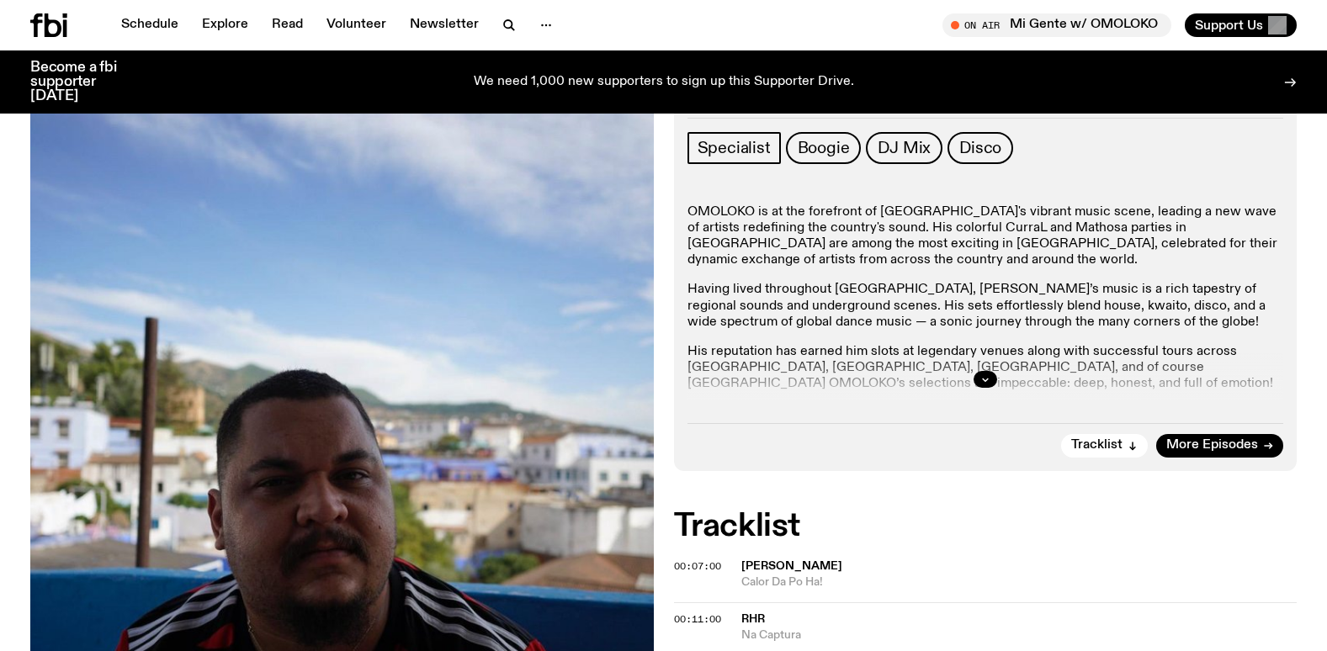
scroll to position [281, 0]
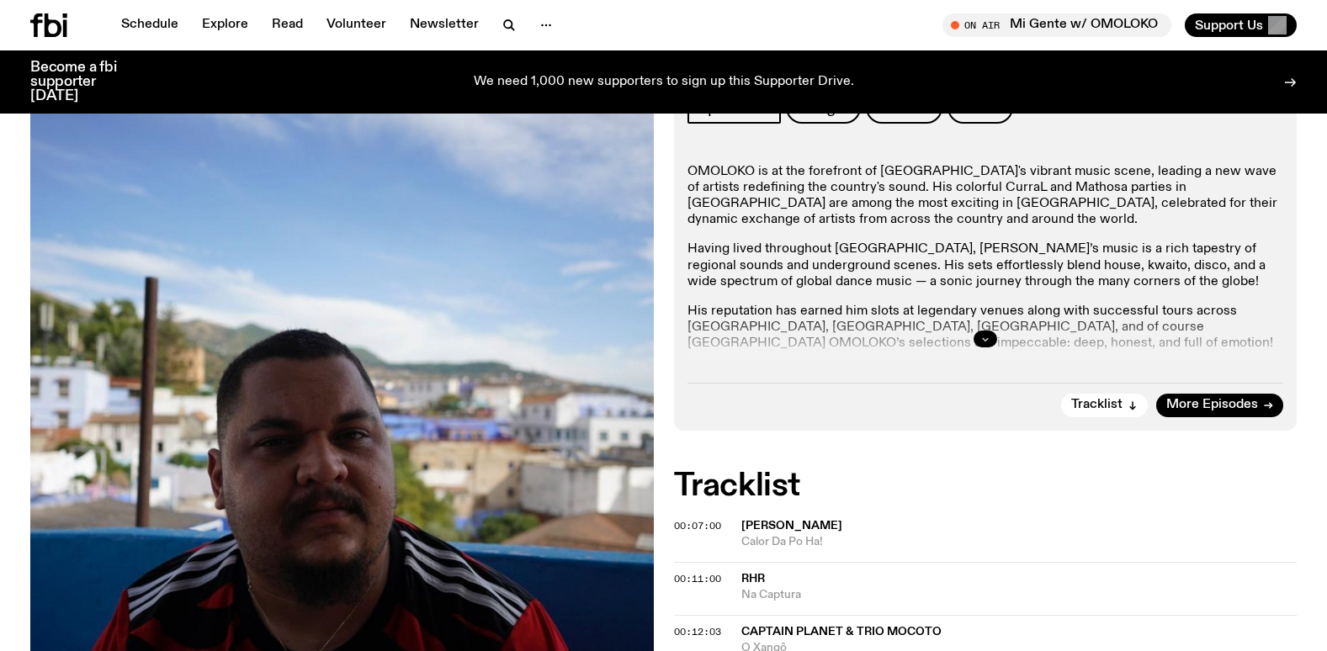
click at [980, 338] on button "button" at bounding box center [986, 339] width 24 height 17
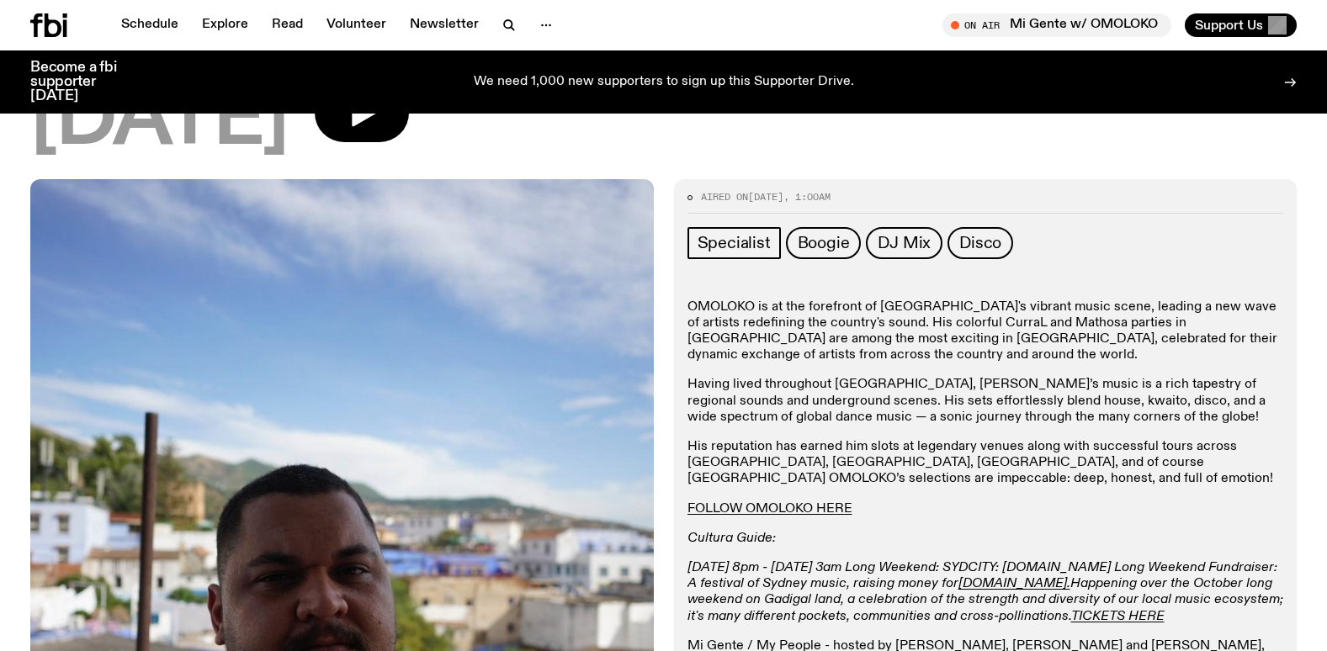
scroll to position [197, 0]
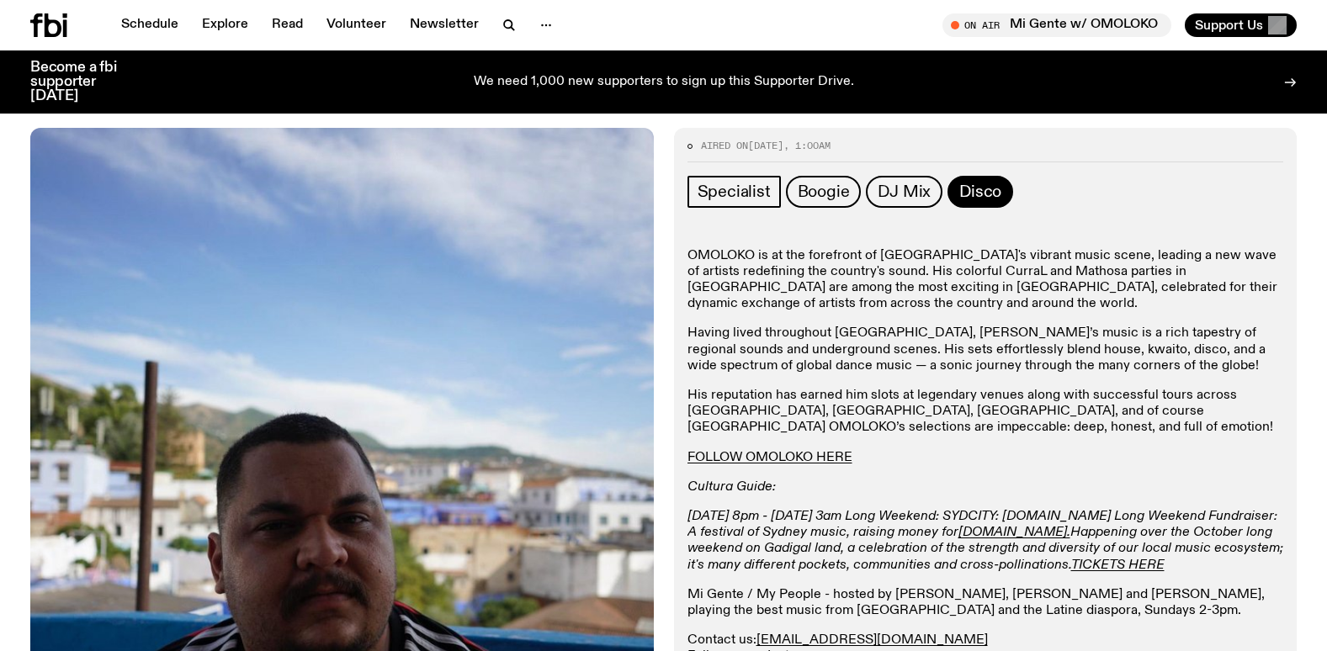
click at [979, 190] on span "Disco" at bounding box center [980, 192] width 42 height 19
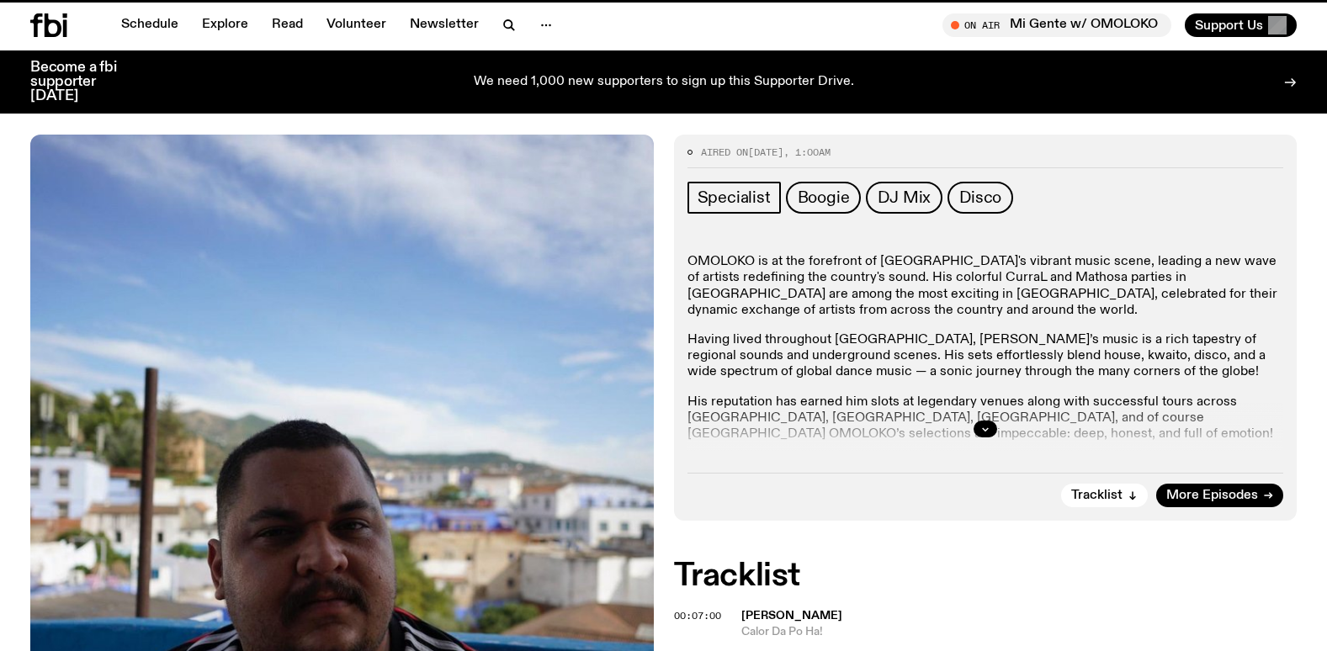
scroll to position [183, 0]
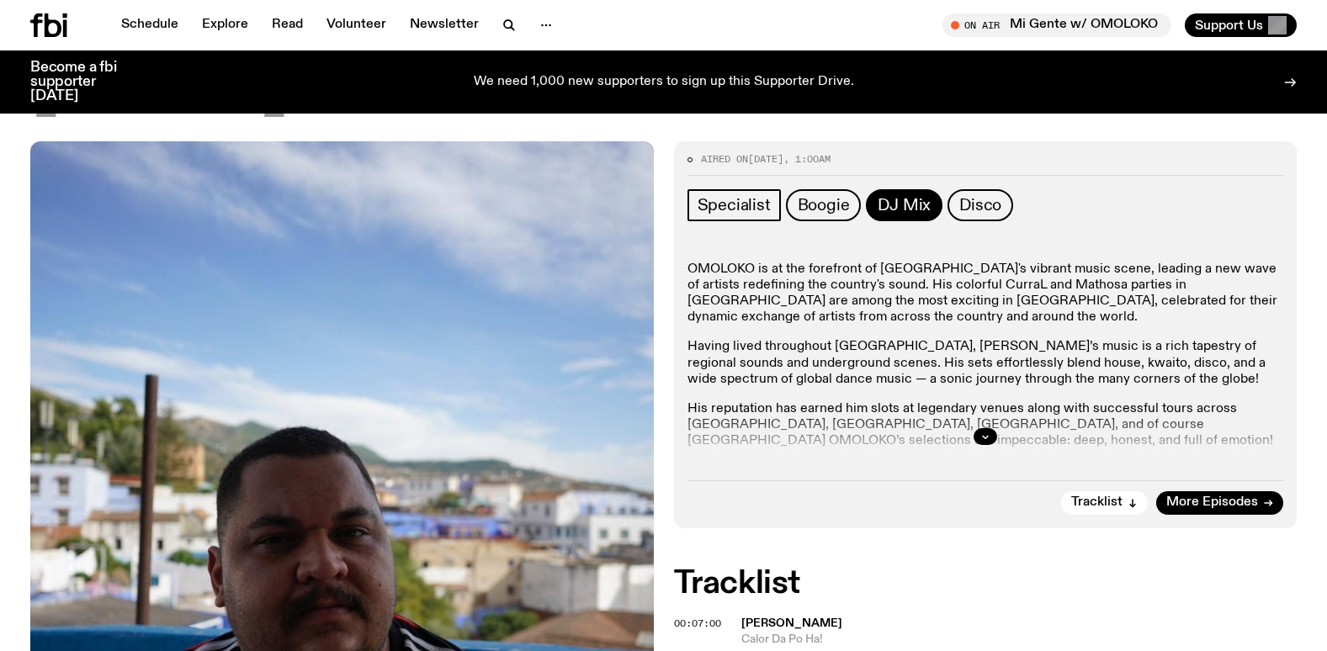
click at [909, 210] on span "DJ Mix" at bounding box center [904, 205] width 53 height 19
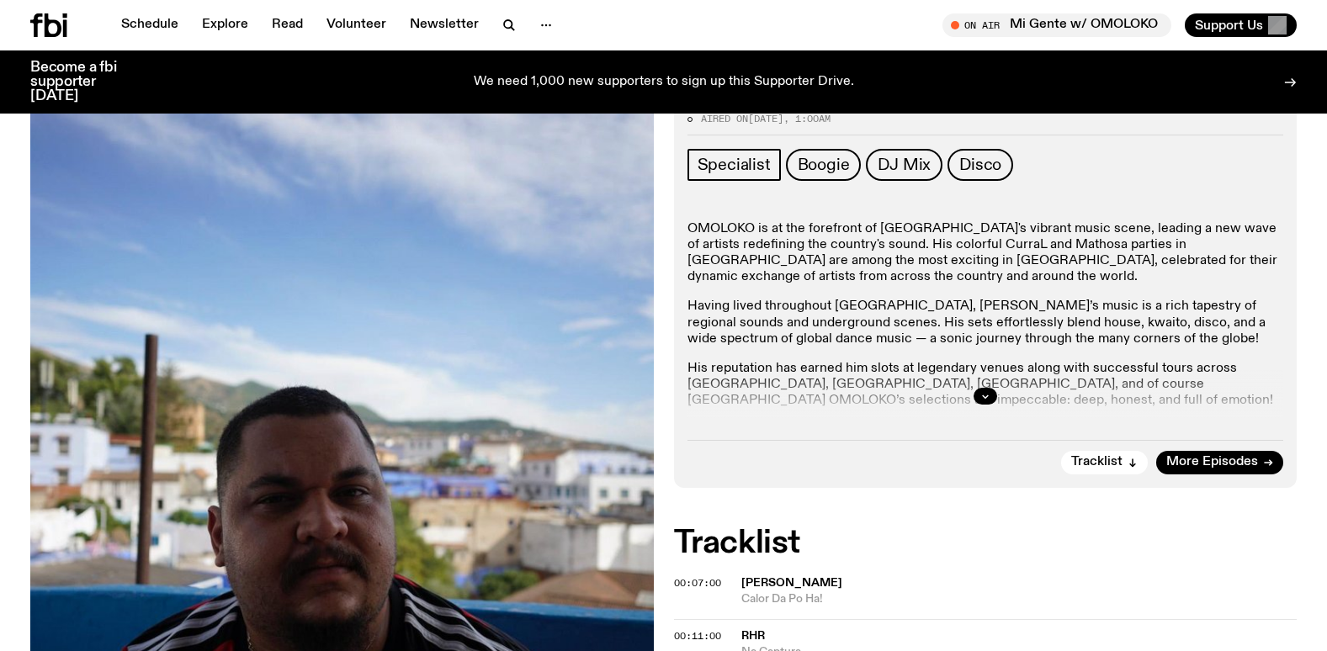
scroll to position [254, 0]
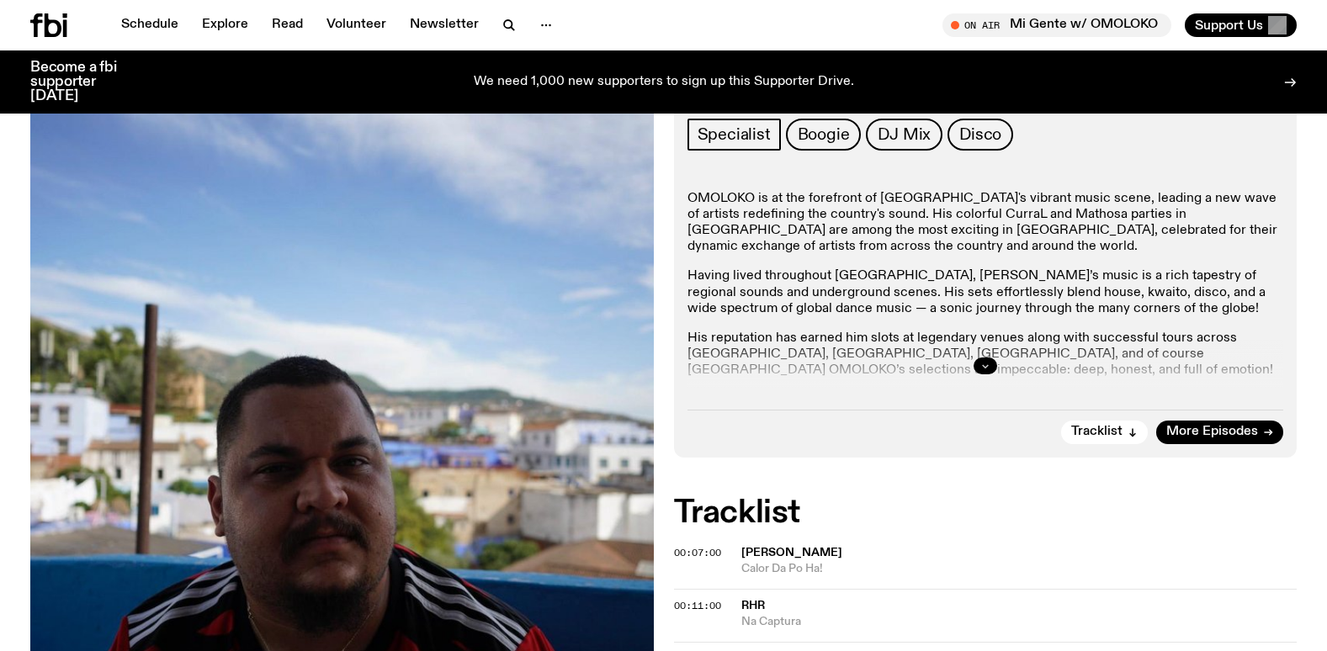
click at [986, 365] on icon "button" at bounding box center [985, 366] width 10 height 10
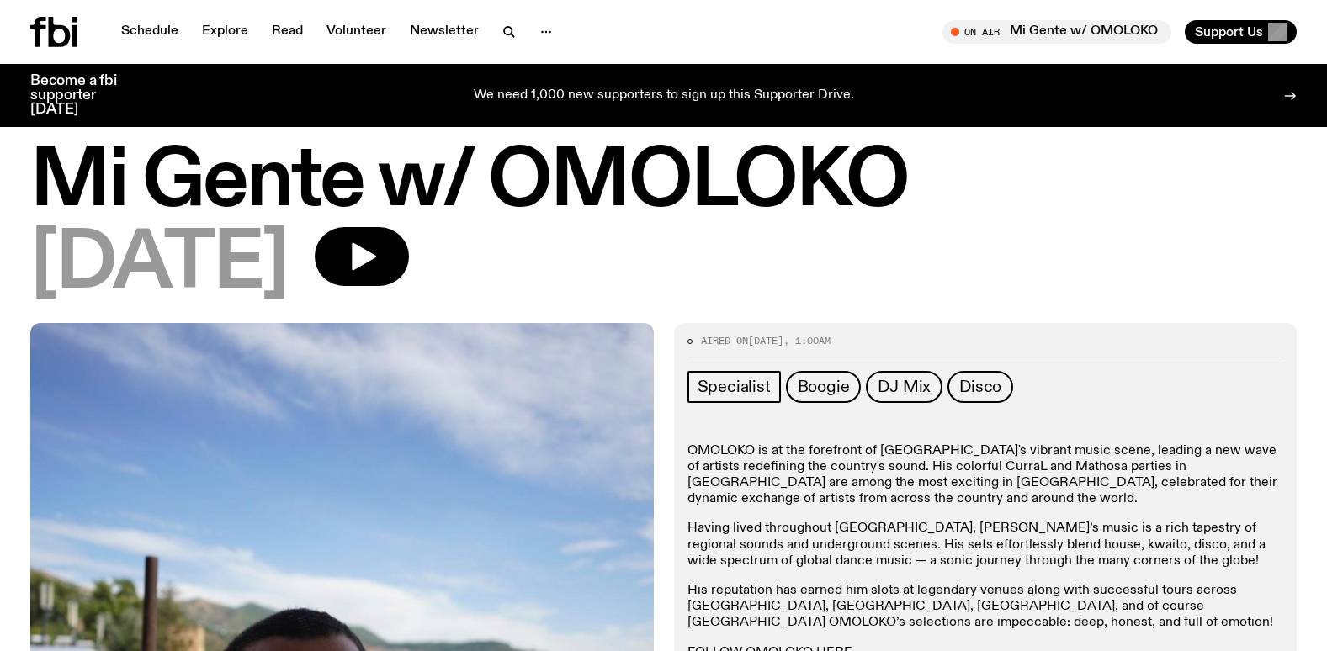
scroll to position [0, 0]
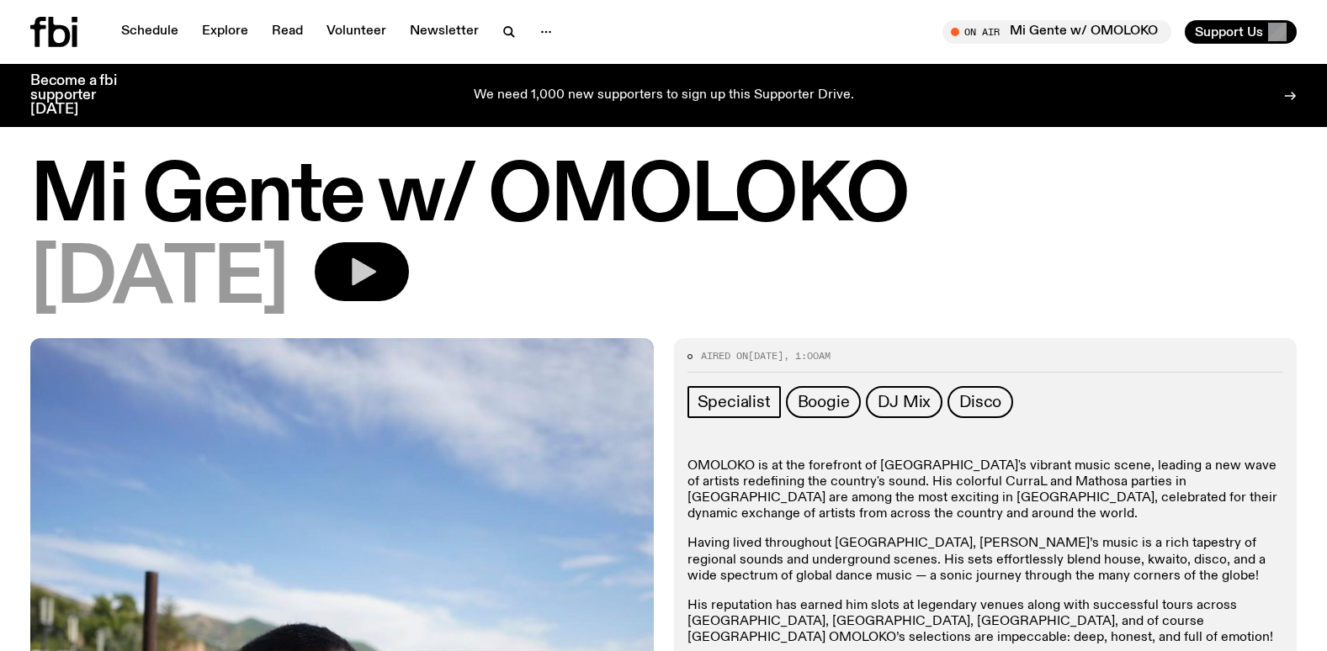
click at [409, 289] on button "button" at bounding box center [362, 271] width 94 height 59
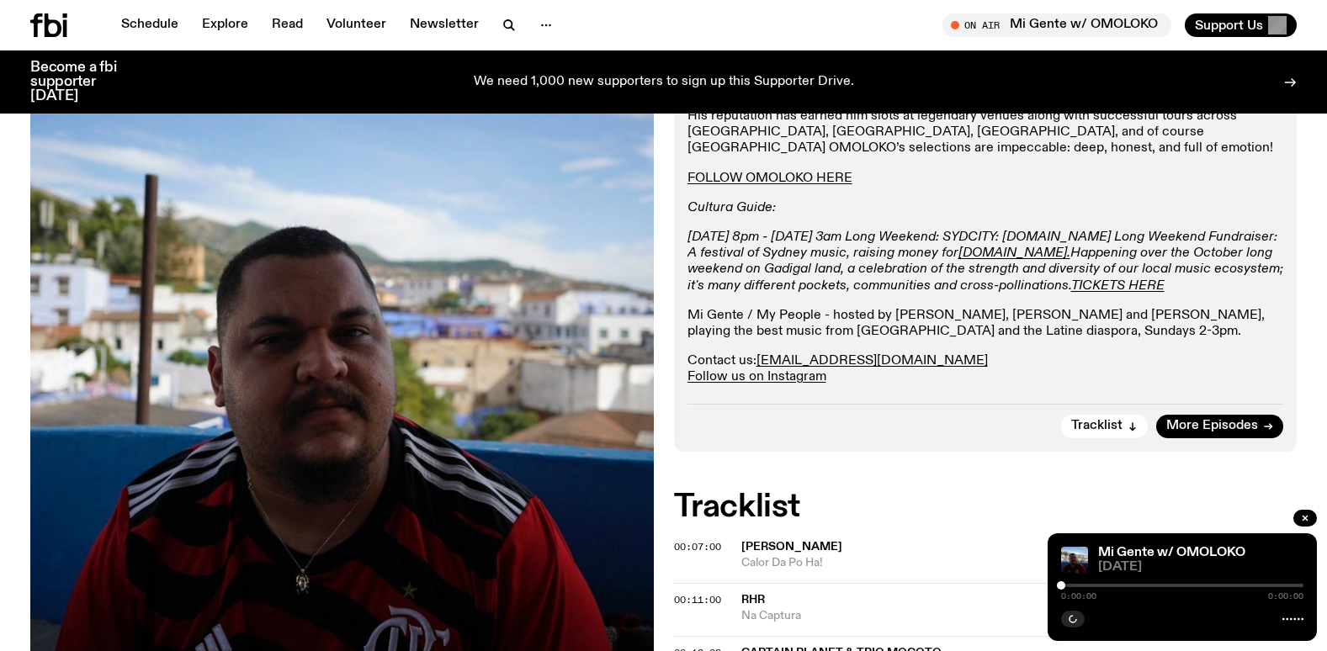
scroll to position [581, 0]
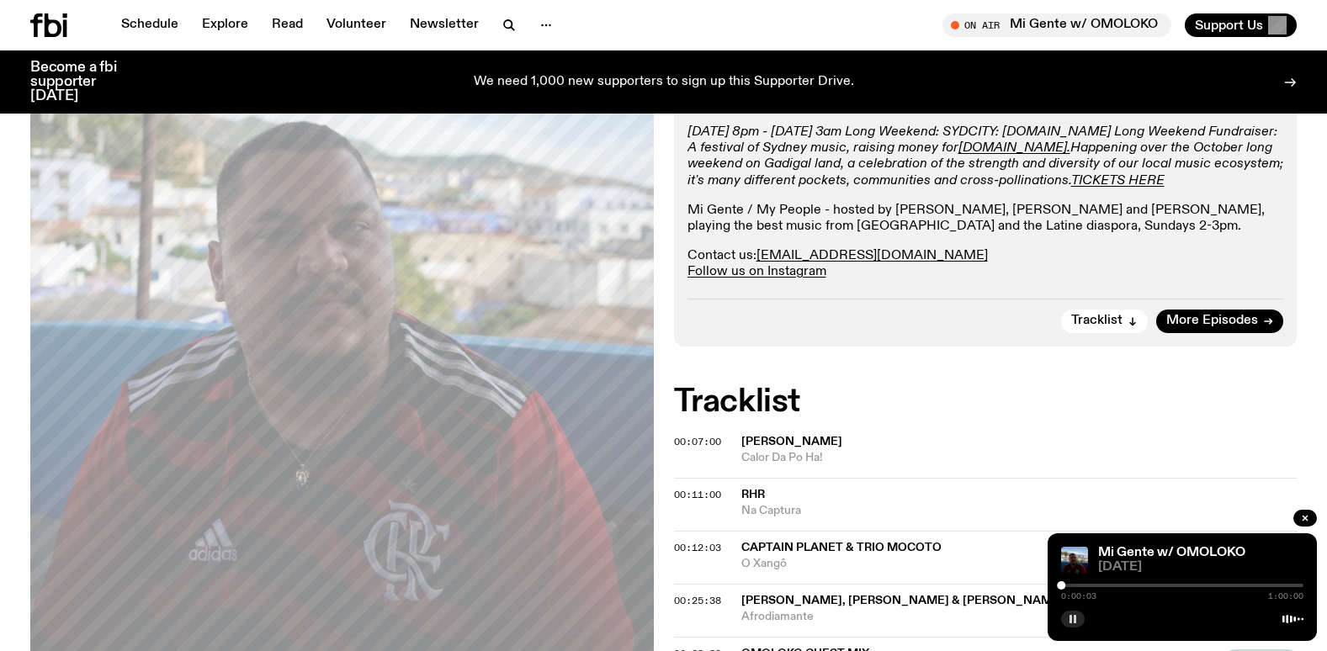
click at [1069, 622] on icon "button" at bounding box center [1073, 619] width 10 height 10
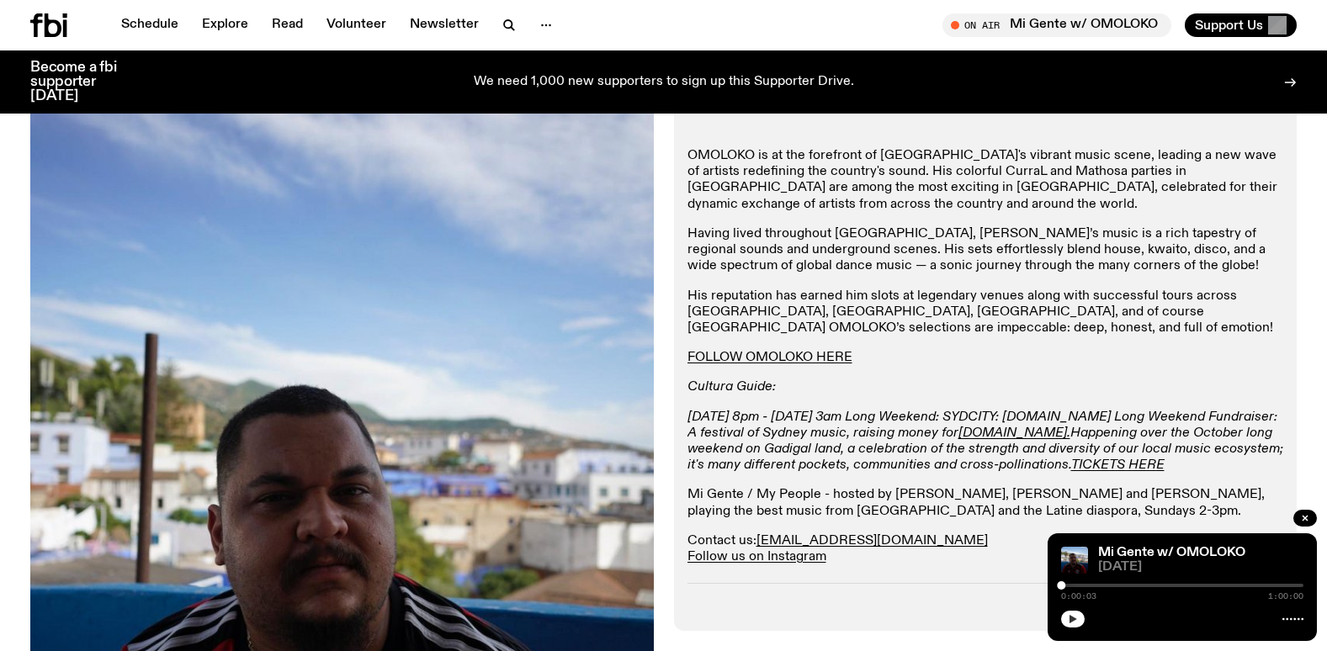
scroll to position [413, 0]
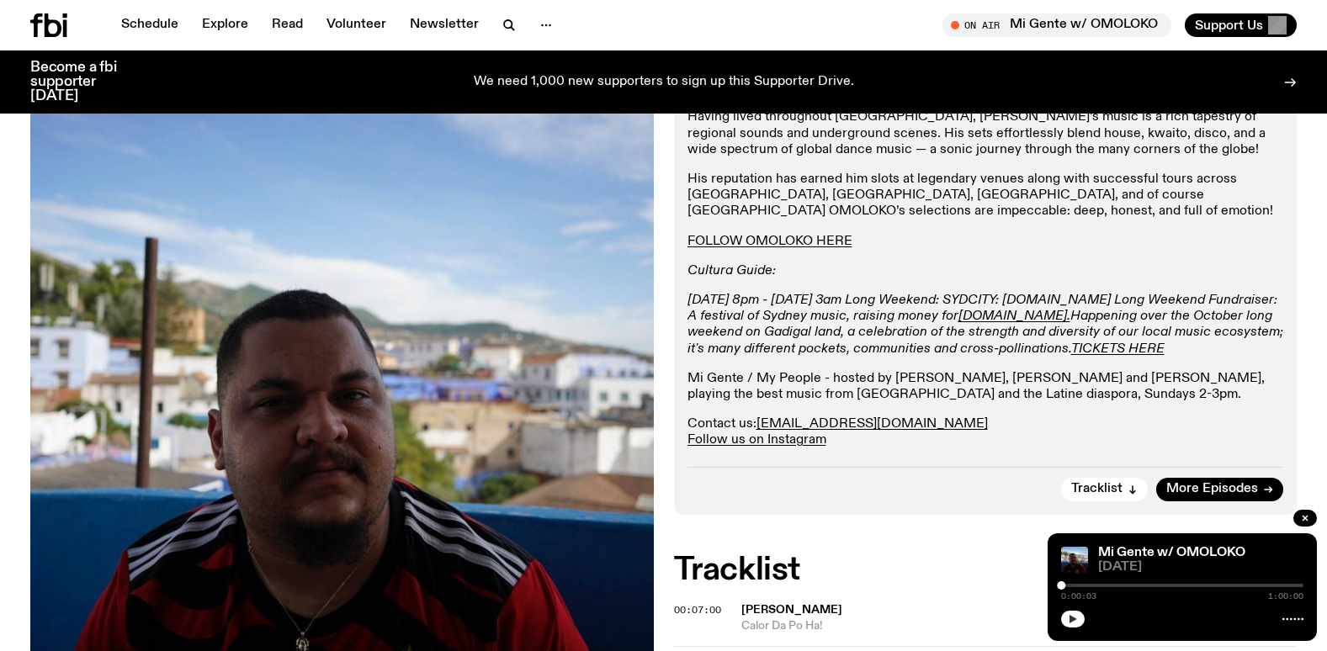
click at [1075, 619] on icon "button" at bounding box center [1074, 619] width 8 height 8
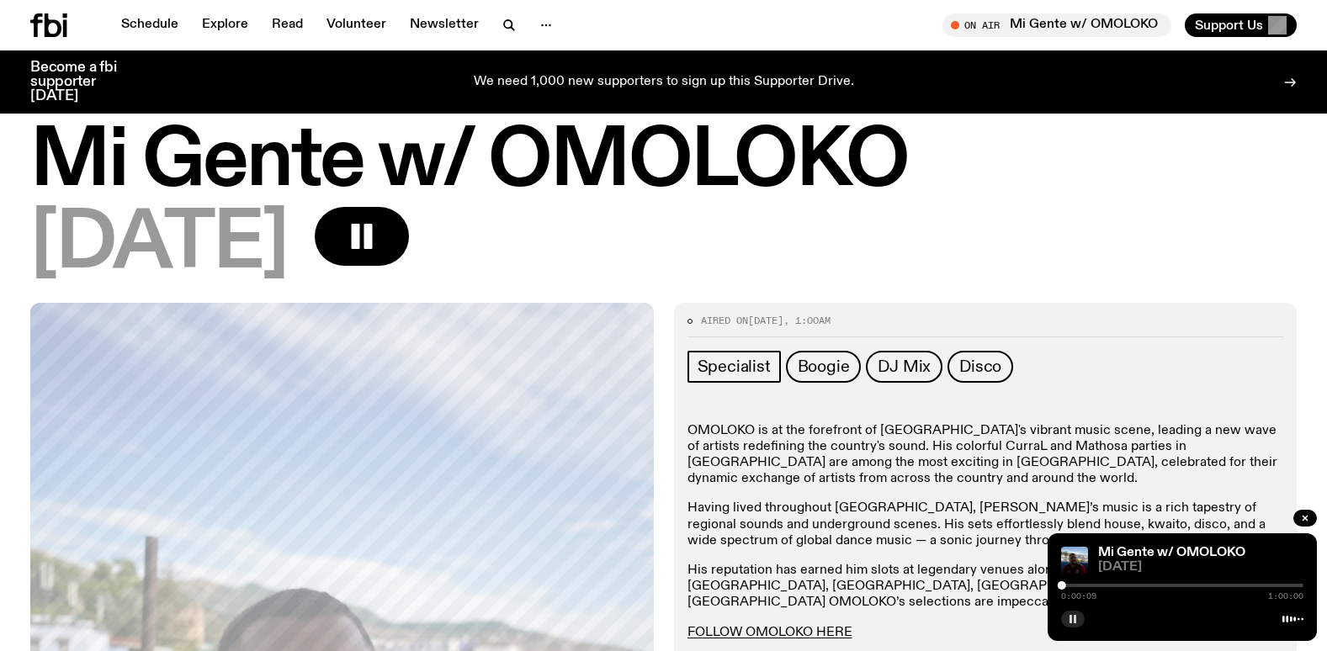
scroll to position [0, 0]
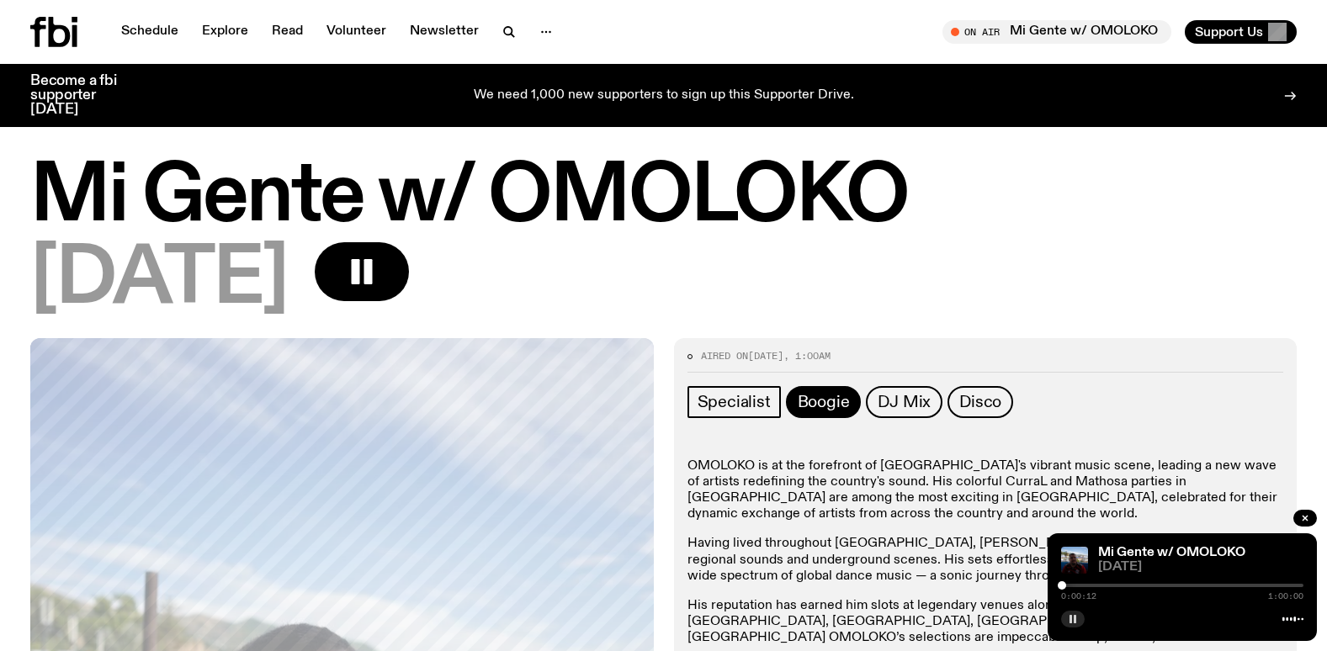
click at [816, 401] on span "Boogie" at bounding box center [824, 402] width 52 height 19
